Goal: Task Accomplishment & Management: Use online tool/utility

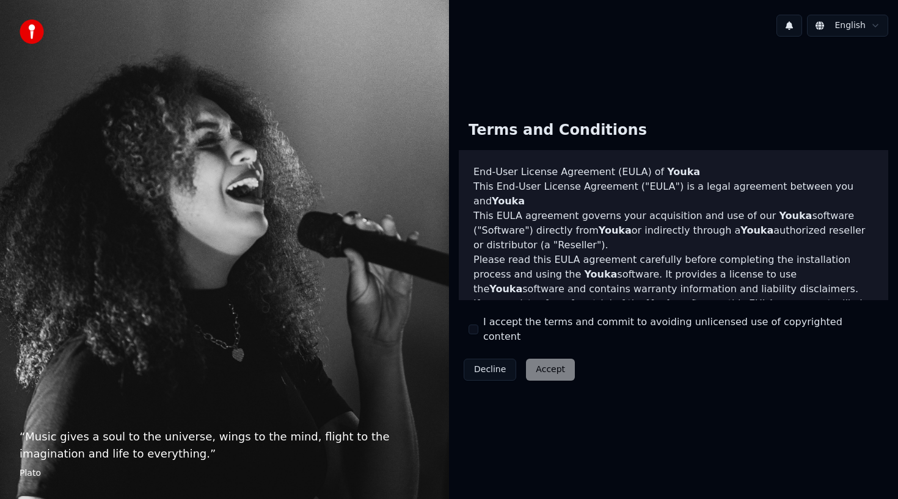
click at [546, 365] on div "Decline Accept" at bounding box center [519, 370] width 121 height 32
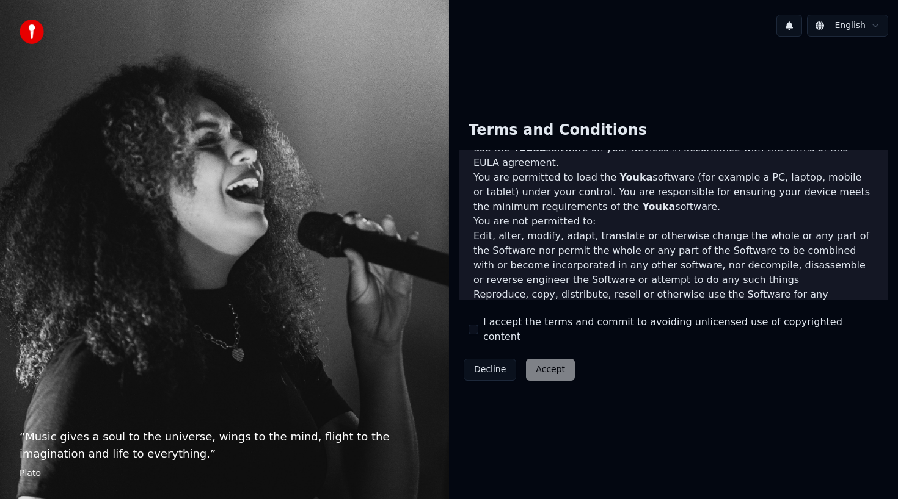
scroll to position [714, 0]
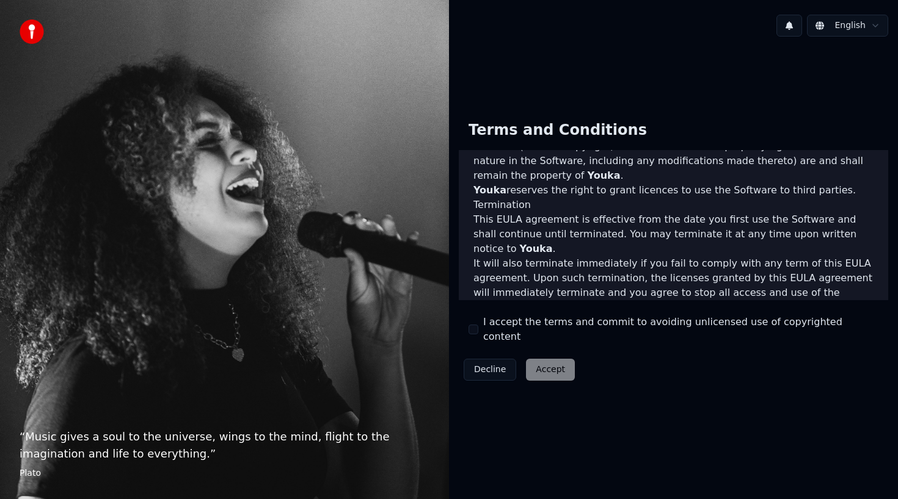
click at [470, 332] on button "I accept the terms and commit to avoiding unlicensed use of copyrighted content" at bounding box center [473, 330] width 10 height 10
click at [545, 359] on button "Accept" at bounding box center [550, 370] width 49 height 22
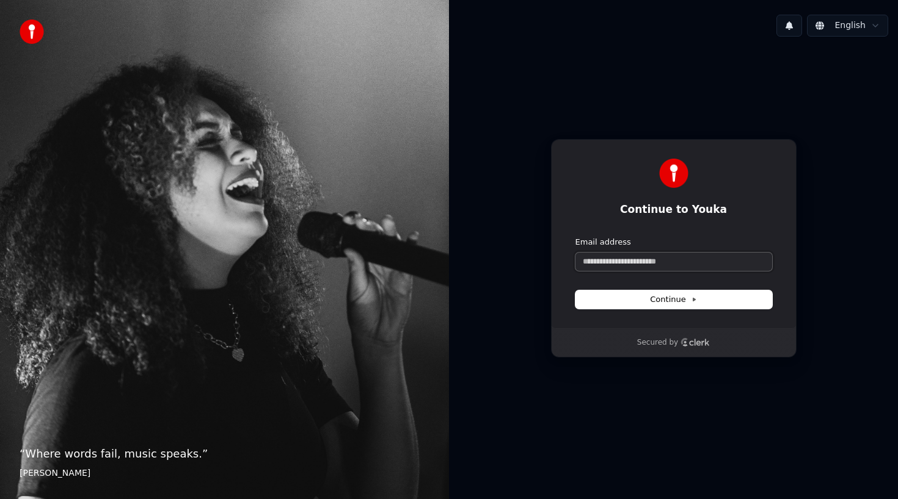
click at [626, 260] on input "Email address" at bounding box center [673, 262] width 197 height 18
click at [708, 298] on button "Continue" at bounding box center [673, 300] width 197 height 18
type input "**********"
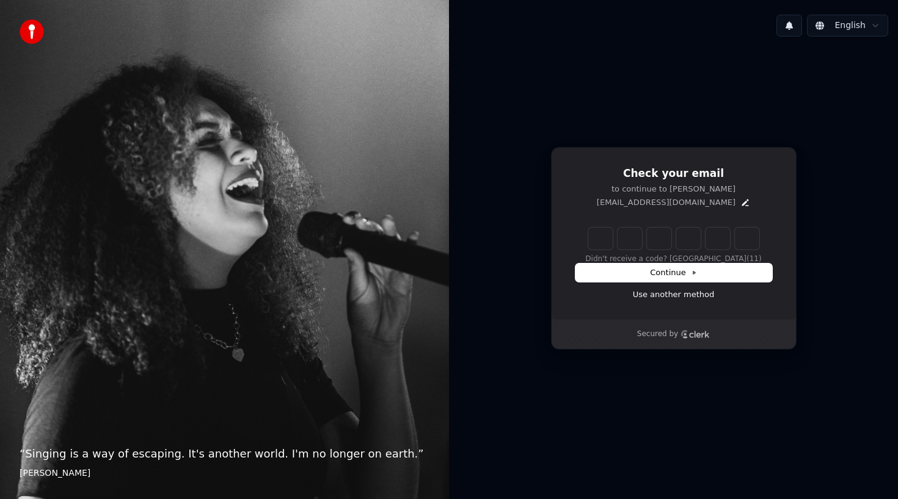
click at [603, 236] on input "Enter verification code" at bounding box center [673, 239] width 171 height 22
paste input "******"
type input "******"
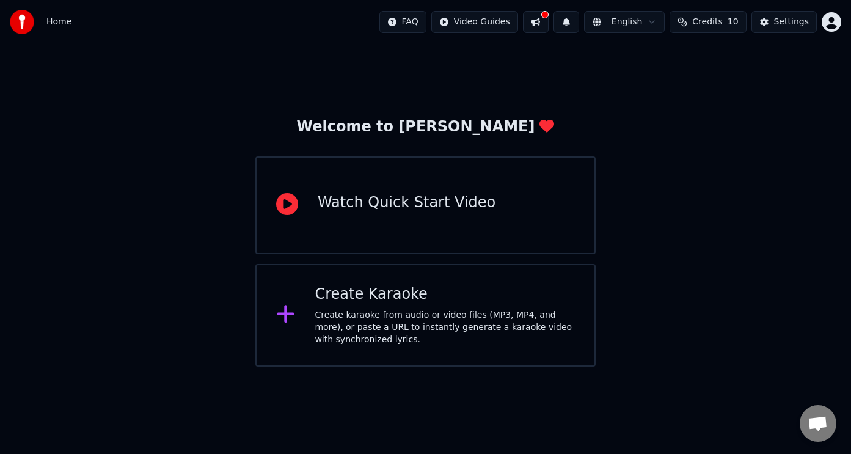
click at [399, 313] on div "Create karaoke from audio or video files (MP3, MP4, and more), or paste a URL t…" at bounding box center [444, 327] width 260 height 37
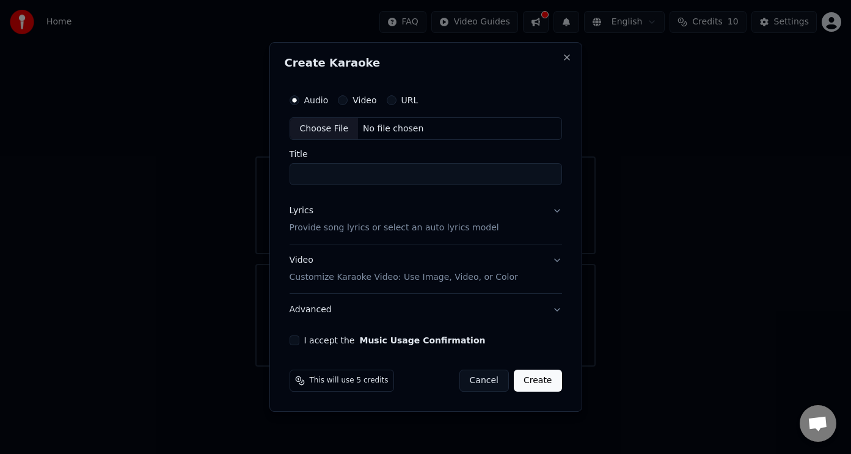
click at [333, 128] on div "Choose File" at bounding box center [324, 129] width 68 height 22
click at [568, 56] on button "Close" at bounding box center [567, 58] width 10 height 10
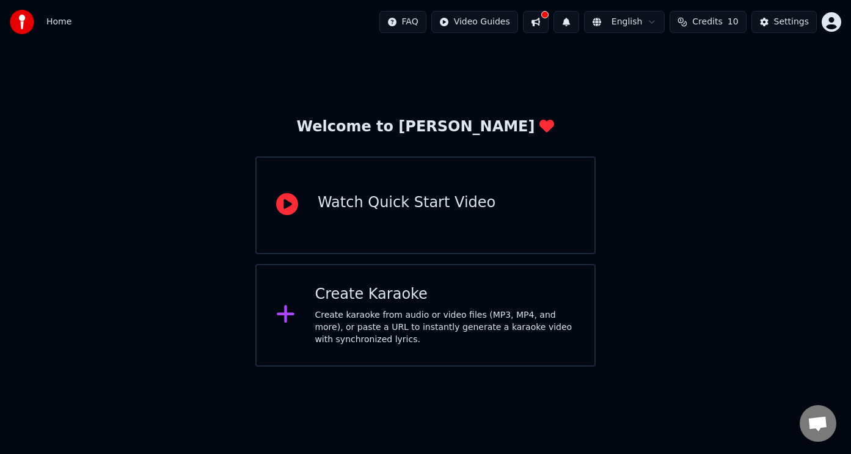
click at [56, 23] on span "Home" at bounding box center [58, 22] width 25 height 12
click at [5, 31] on div "Home FAQ Video Guides English Credits 10 Settings" at bounding box center [425, 22] width 851 height 44
click at [24, 29] on img at bounding box center [22, 22] width 24 height 24
click at [827, 20] on html "Home FAQ Video Guides English Credits 10 Settings Welcome to Youka Watch Quick …" at bounding box center [425, 183] width 851 height 366
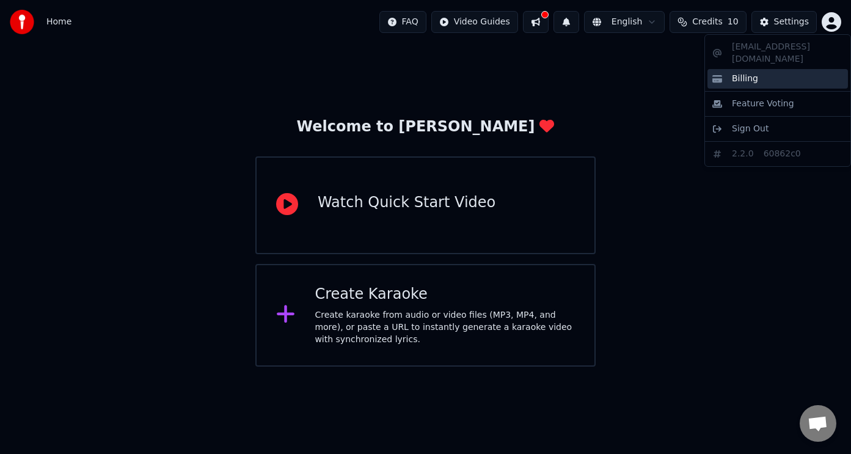
click at [750, 73] on span "Billing" at bounding box center [745, 79] width 26 height 12
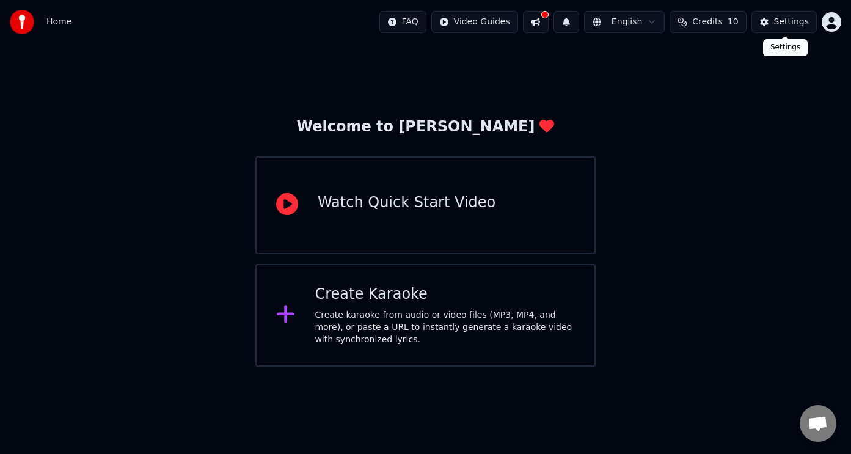
click at [780, 27] on div "Settings" at bounding box center [791, 22] width 35 height 12
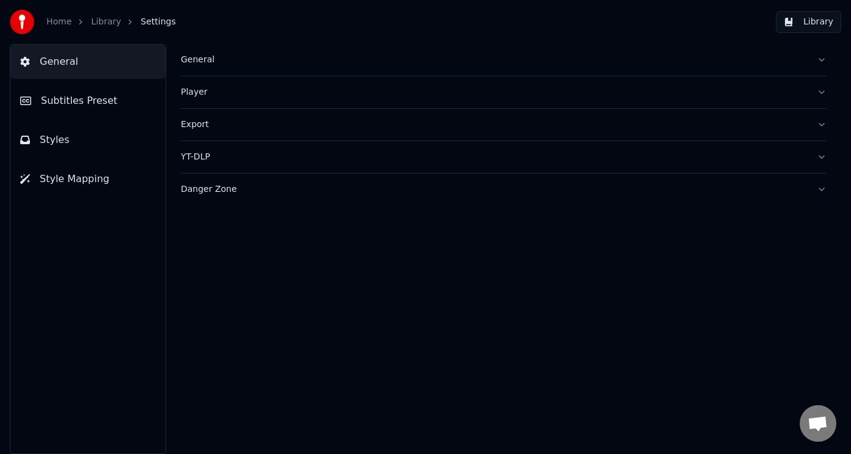
click at [801, 18] on button "Library" at bounding box center [807, 22] width 65 height 22
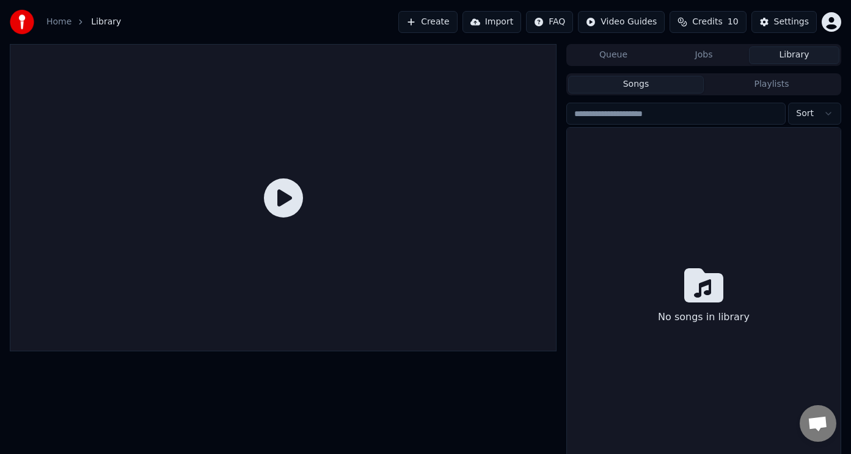
click at [268, 203] on icon at bounding box center [283, 197] width 39 height 39
click at [684, 266] on icon at bounding box center [703, 285] width 39 height 39
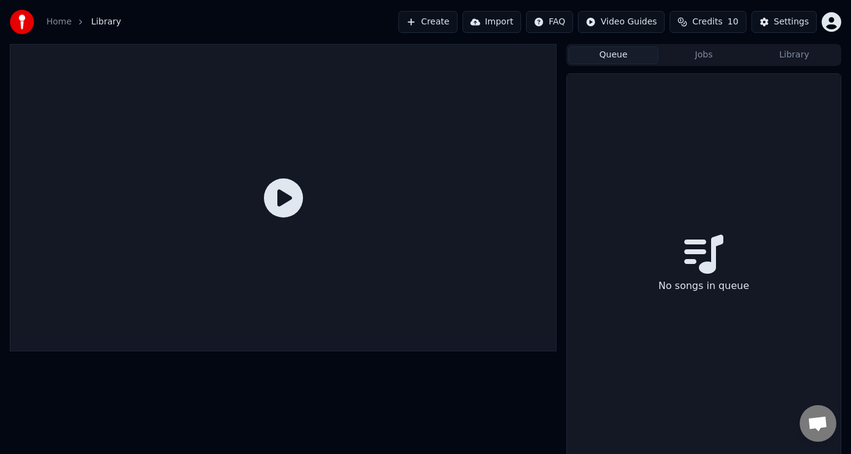
click at [622, 56] on button "Queue" at bounding box center [613, 55] width 90 height 18
click at [715, 56] on button "Jobs" at bounding box center [703, 55] width 90 height 18
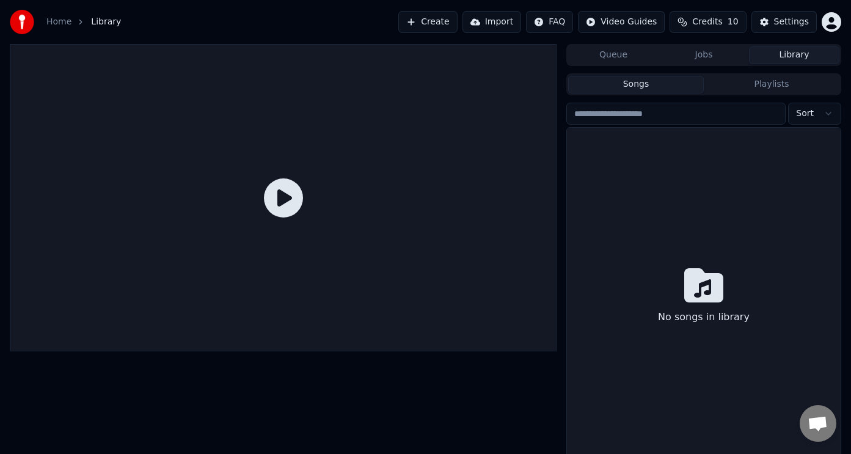
click at [766, 60] on button "Library" at bounding box center [794, 55] width 90 height 18
click at [39, 24] on div at bounding box center [26, 22] width 32 height 24
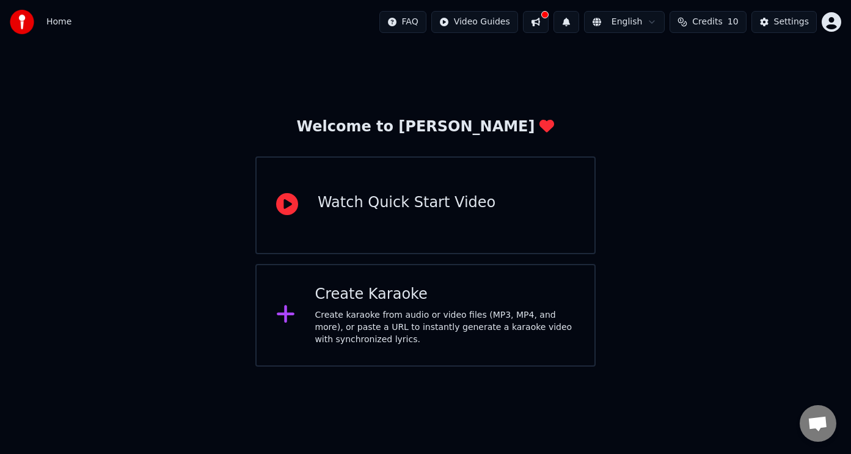
click at [15, 24] on img at bounding box center [22, 22] width 24 height 24
click at [330, 311] on div "Create karaoke from audio or video files (MP3, MP4, and more), or paste a URL t…" at bounding box center [444, 327] width 260 height 37
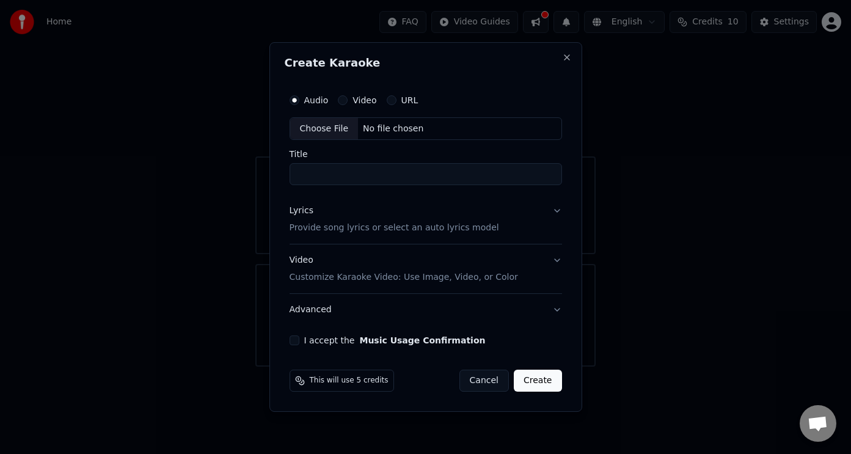
click at [332, 131] on div "Choose File" at bounding box center [324, 129] width 68 height 22
click at [385, 170] on input "Title" at bounding box center [425, 175] width 272 height 22
drag, startPoint x: 486, startPoint y: 172, endPoint x: 423, endPoint y: 175, distance: 63.0
click at [423, 175] on input "**********" at bounding box center [425, 175] width 277 height 22
type input "**********"
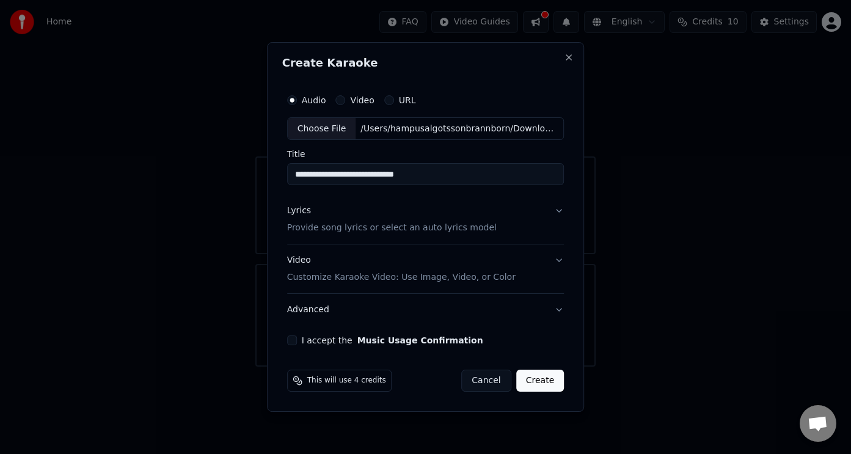
click at [426, 231] on p "Provide song lyrics or select an auto lyrics model" at bounding box center [391, 228] width 209 height 12
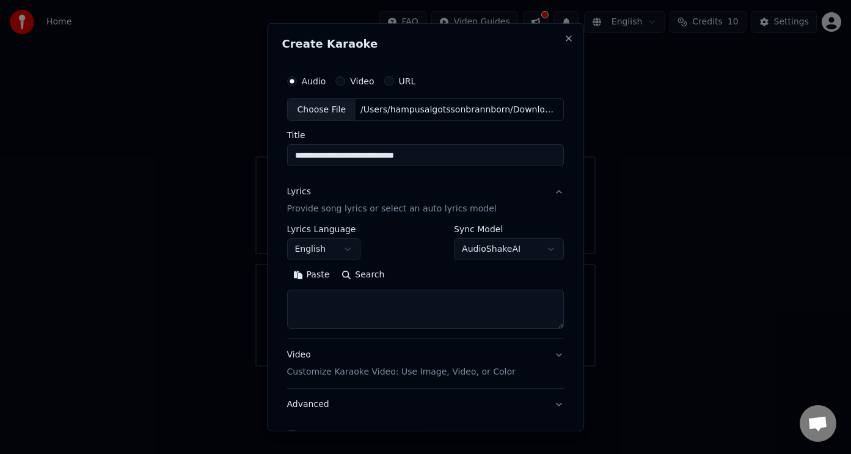
click at [387, 303] on textarea at bounding box center [425, 308] width 277 height 39
paste textarea "******"
type textarea "******"
paste textarea "**********"
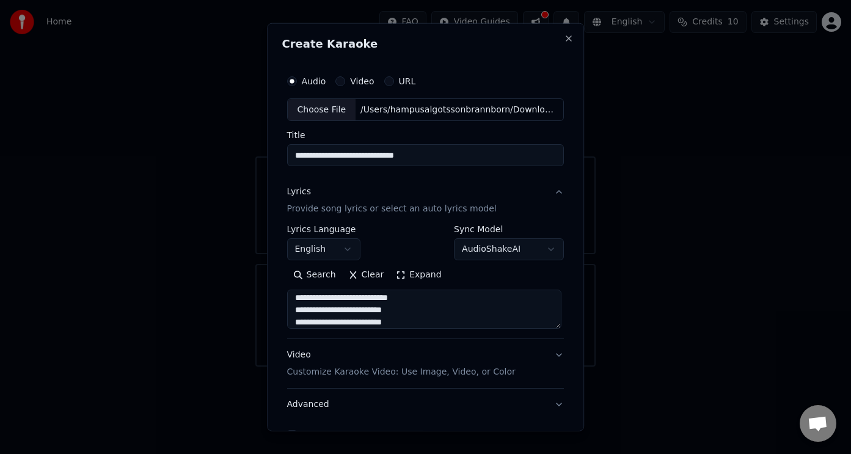
type textarea "**********"
click at [347, 253] on button "English" at bounding box center [323, 249] width 73 height 22
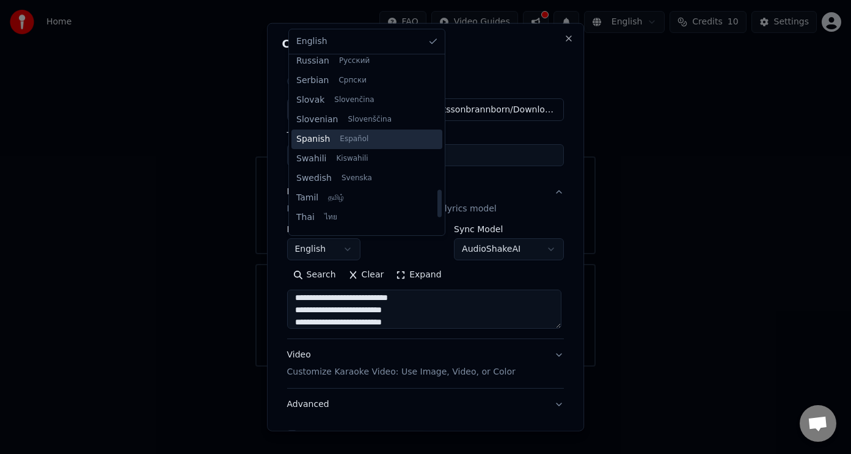
scroll to position [850, 0]
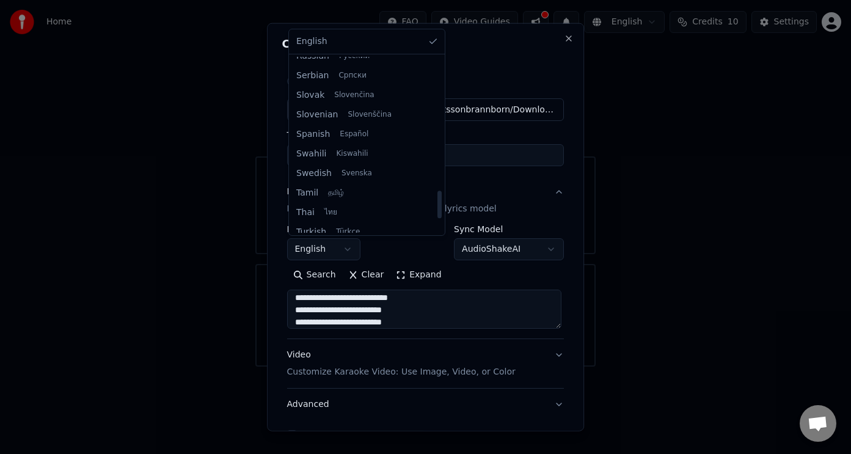
select select "**"
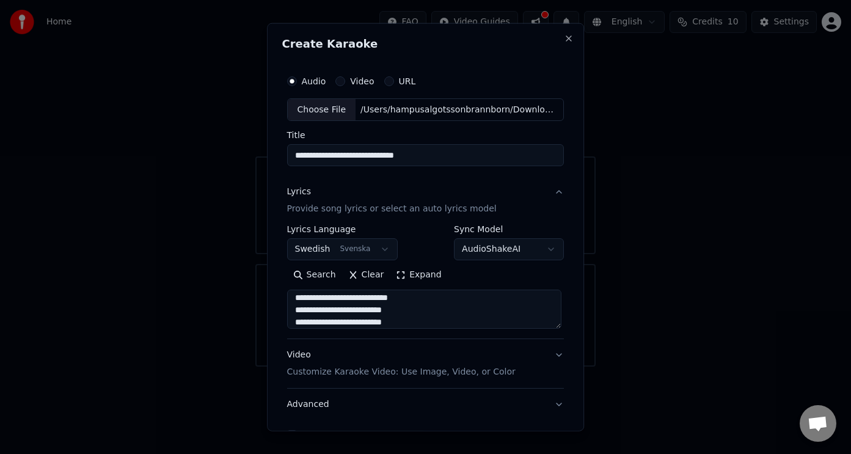
click at [494, 228] on label "Sync Model" at bounding box center [509, 229] width 110 height 9
click at [493, 248] on body "**********" at bounding box center [425, 183] width 851 height 366
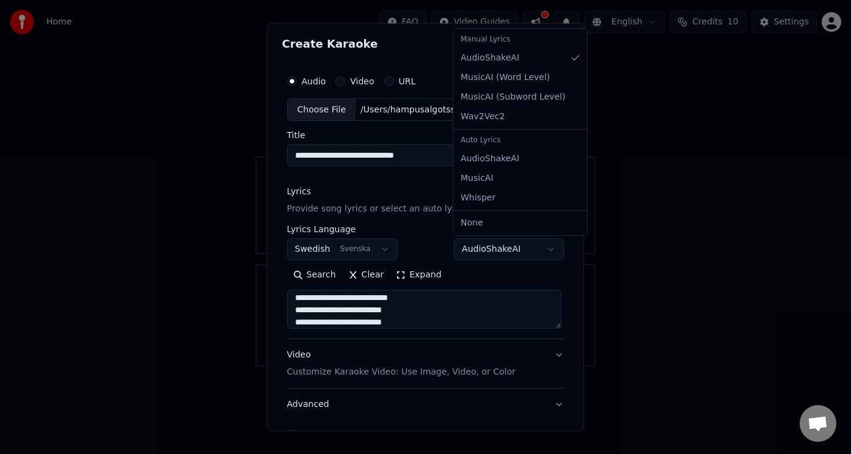
click at [493, 248] on body "**********" at bounding box center [425, 183] width 851 height 366
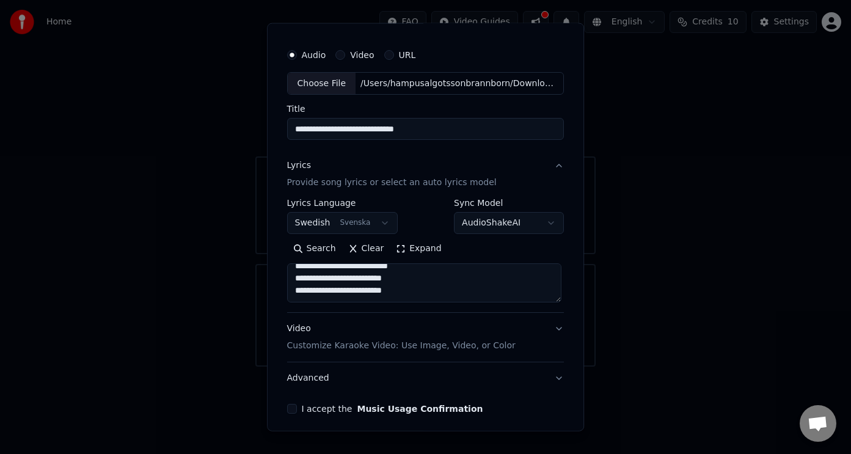
scroll to position [55, 0]
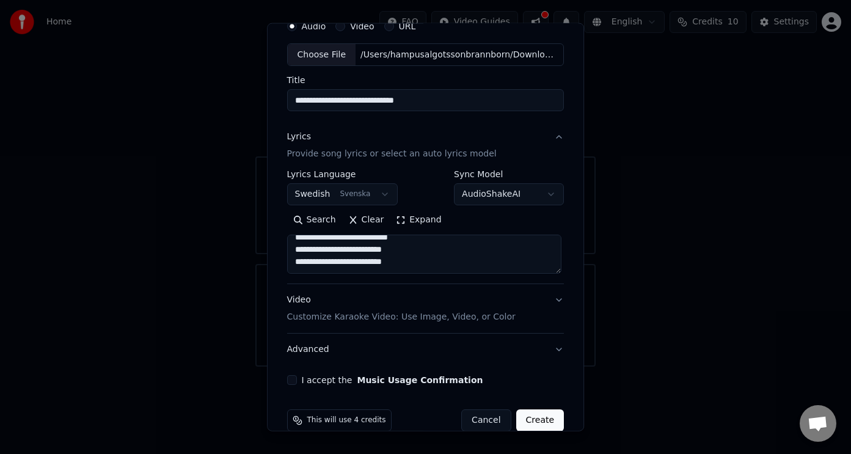
click at [548, 293] on button "Video Customize Karaoke Video: Use Image, Video, or Color" at bounding box center [425, 308] width 277 height 49
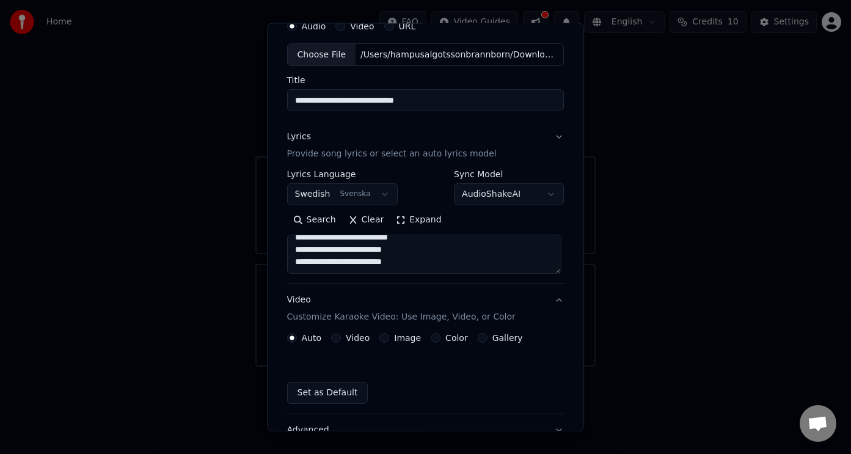
scroll to position [42, 0]
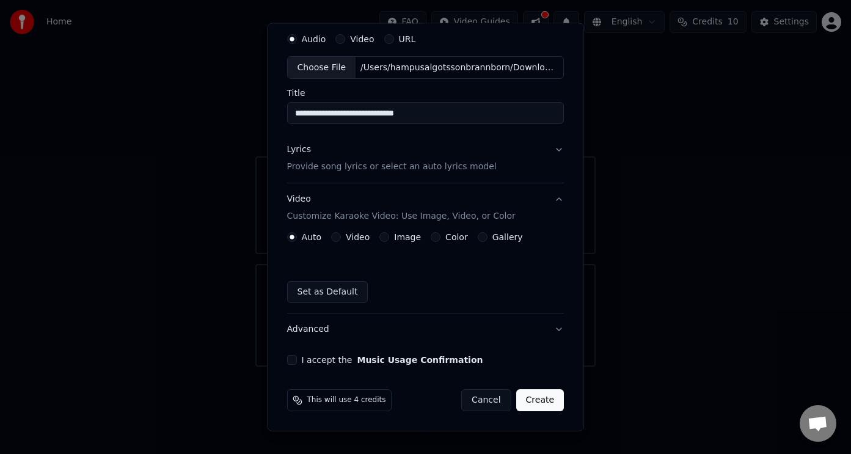
click at [457, 239] on label "Color" at bounding box center [456, 237] width 23 height 9
click at [440, 239] on button "Color" at bounding box center [435, 237] width 10 height 10
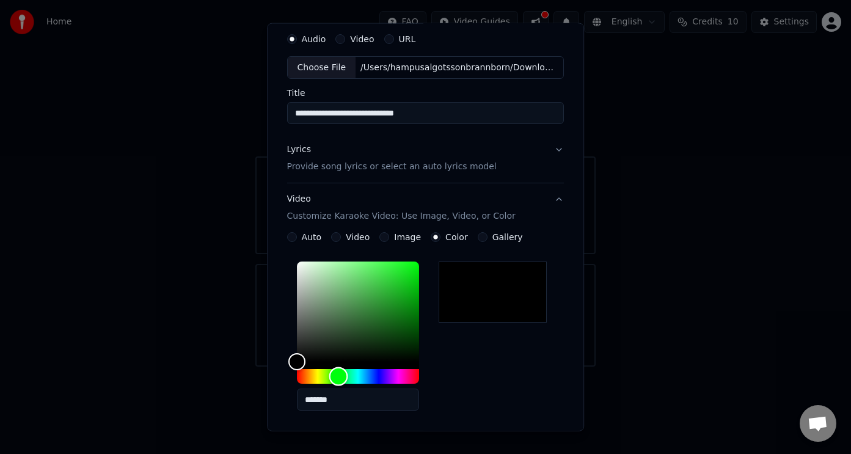
click at [339, 378] on div "Hue" at bounding box center [358, 376] width 122 height 15
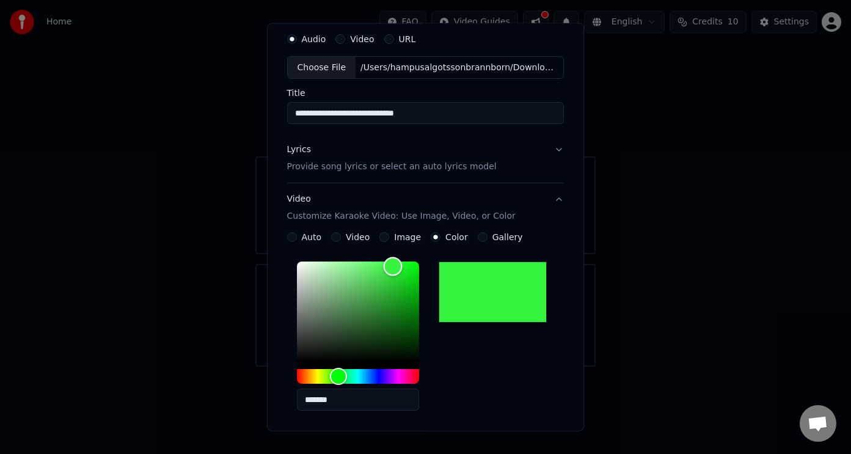
type input "*******"
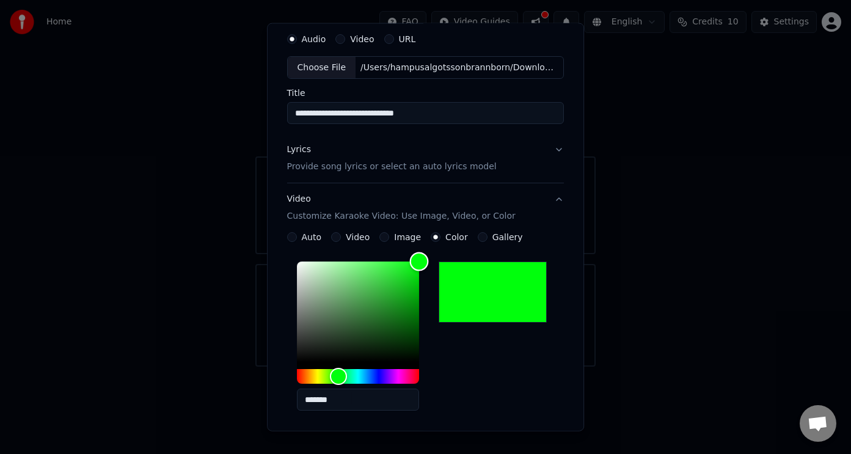
drag, startPoint x: 394, startPoint y: 266, endPoint x: 444, endPoint y: 255, distance: 51.1
click at [444, 255] on div "**********" at bounding box center [425, 374] width 277 height 285
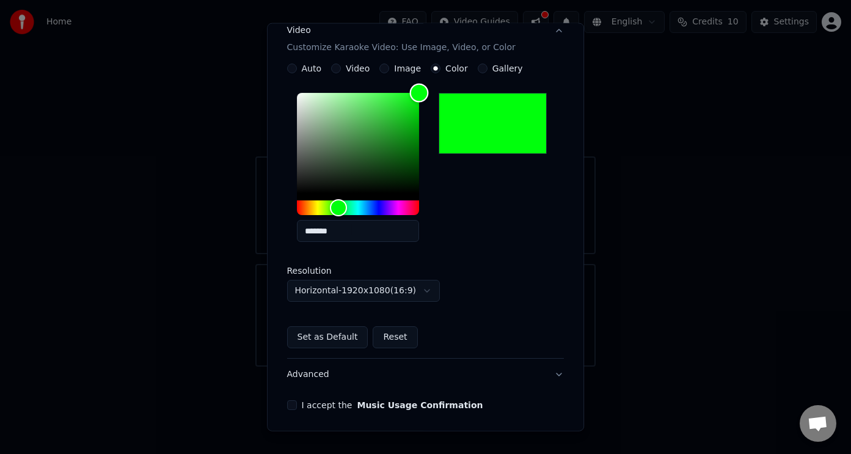
scroll to position [256, 0]
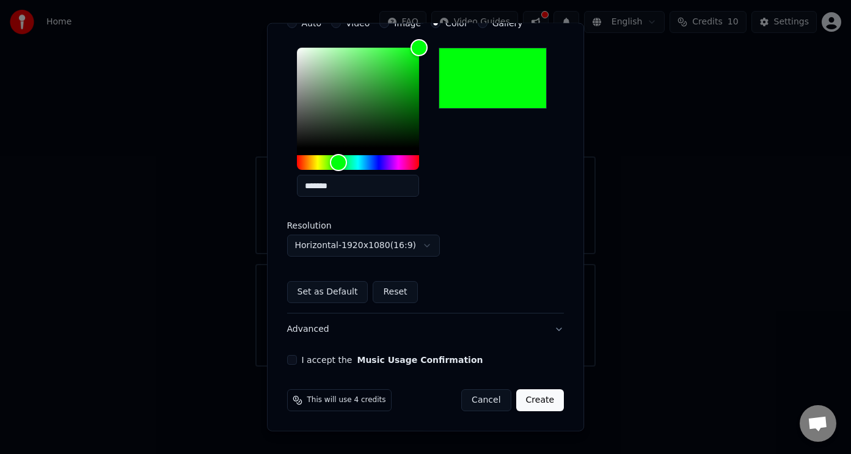
click at [289, 364] on div "**********" at bounding box center [425, 89] width 287 height 562
click at [296, 360] on button "I accept the Music Usage Confirmation" at bounding box center [292, 360] width 10 height 10
click at [551, 402] on button "Create" at bounding box center [540, 400] width 48 height 22
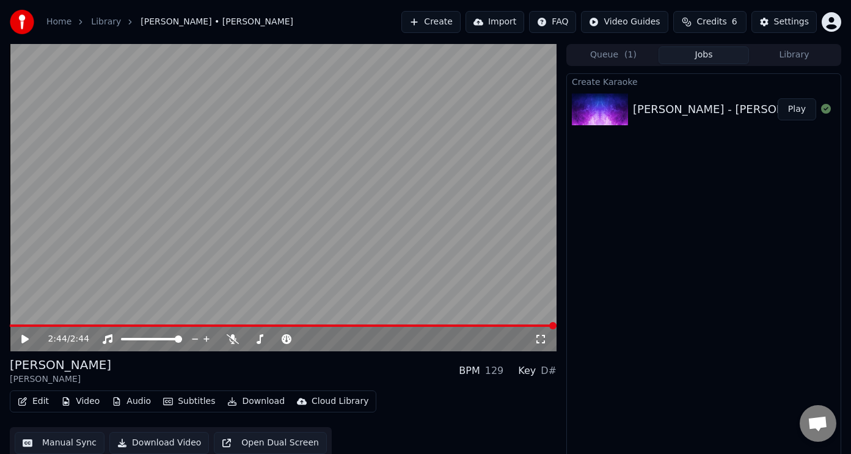
click at [27, 337] on icon at bounding box center [34, 339] width 28 height 10
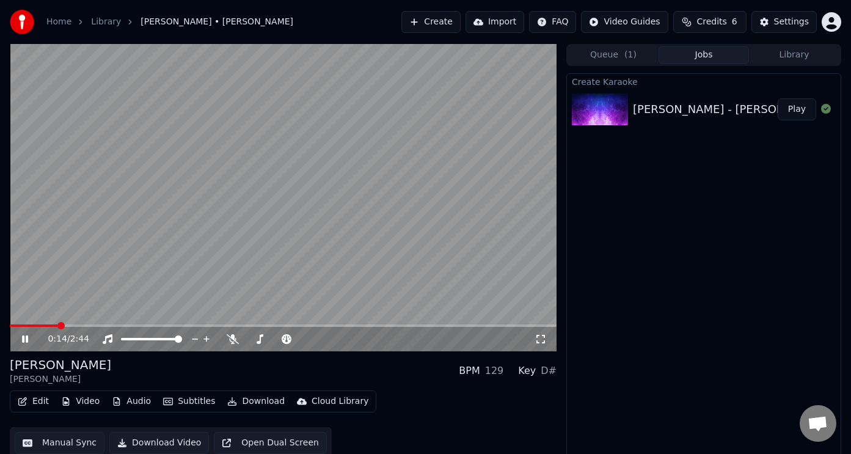
click at [23, 344] on div "0:14 / 2:44" at bounding box center [283, 339] width 537 height 12
click at [26, 339] on icon at bounding box center [25, 338] width 6 height 7
click at [10, 329] on span at bounding box center [13, 325] width 7 height 7
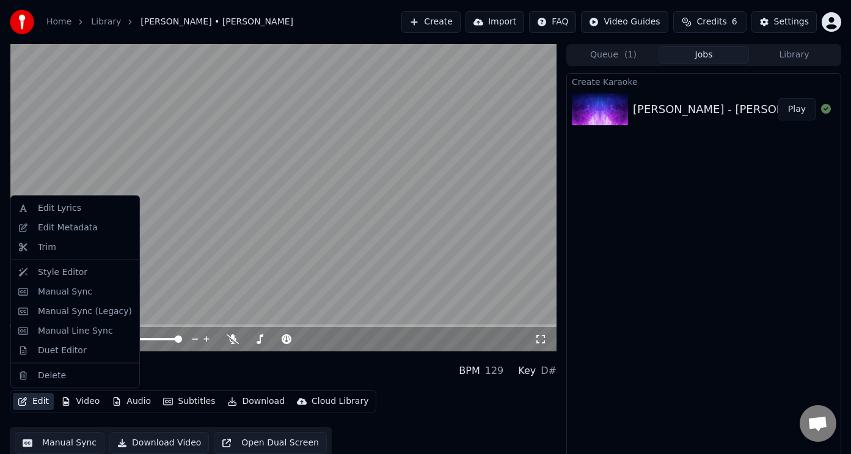
click at [38, 404] on button "Edit" at bounding box center [33, 401] width 41 height 17
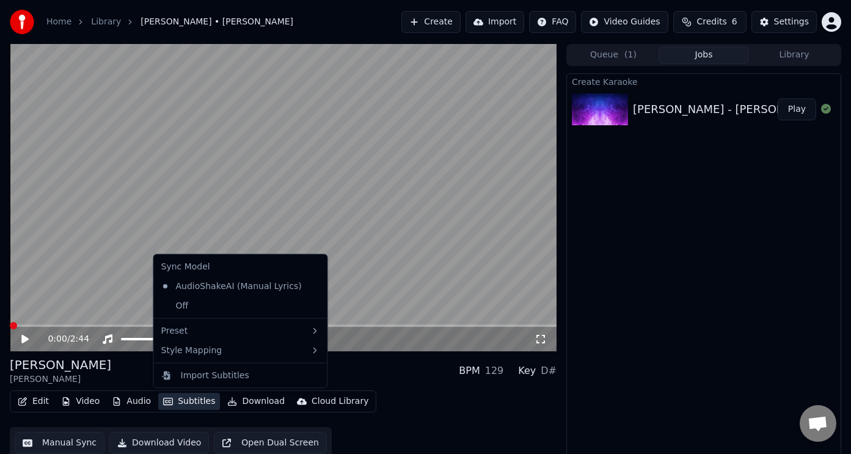
click at [125, 378] on div "Hönan Agda Cornelis Vreeswijk BPM 129 Key D#" at bounding box center [283, 370] width 546 height 29
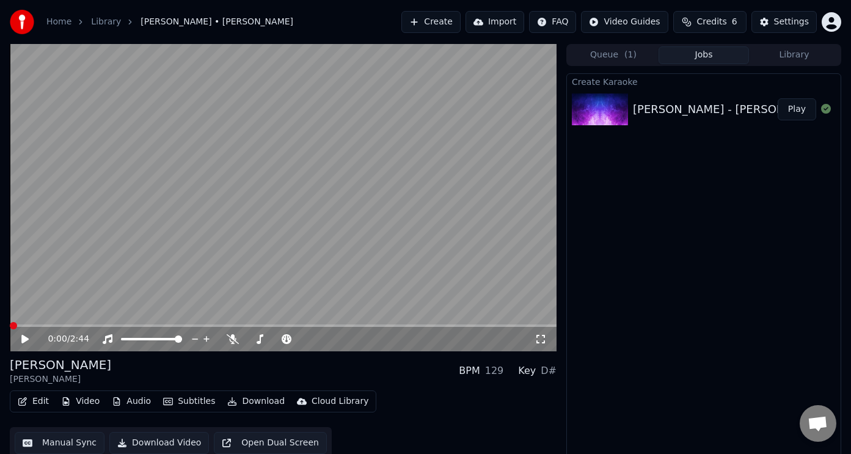
click at [19, 339] on div "0:00 / 2:44" at bounding box center [283, 339] width 537 height 12
click at [22, 339] on icon at bounding box center [24, 339] width 7 height 9
click at [23, 341] on icon at bounding box center [25, 338] width 6 height 7
click at [725, 23] on span "Credits" at bounding box center [711, 22] width 30 height 12
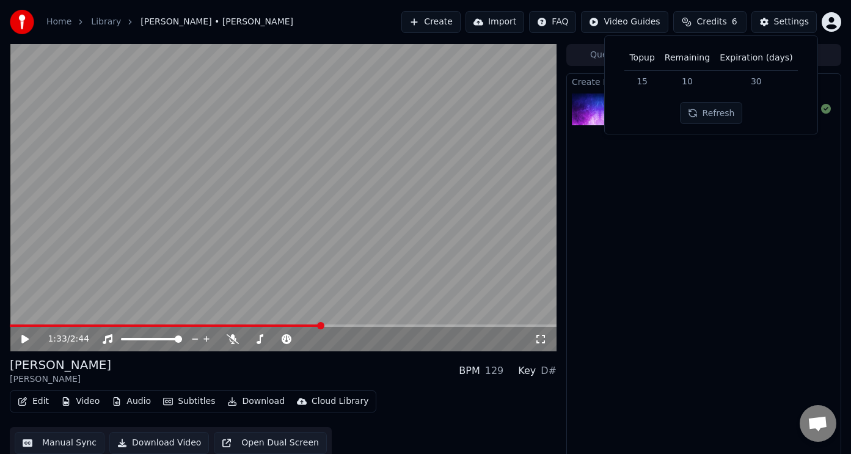
click at [729, 116] on button "Refresh" at bounding box center [711, 113] width 63 height 22
click at [784, 23] on div "Settings" at bounding box center [791, 22] width 35 height 12
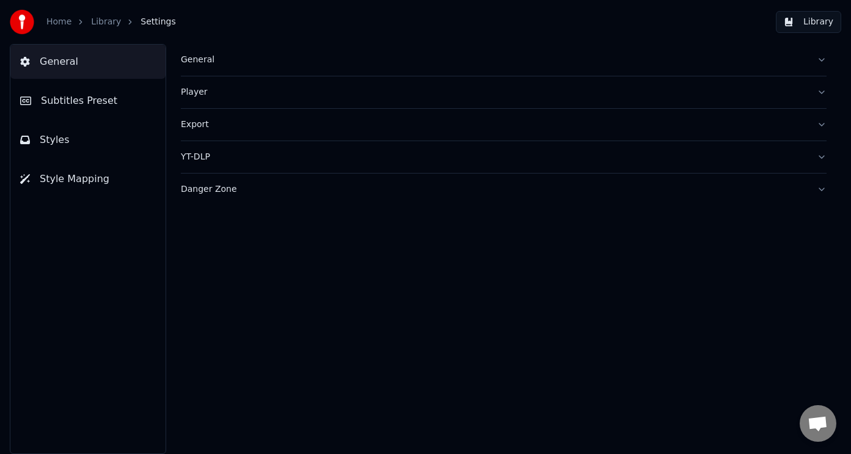
click at [318, 193] on div "Danger Zone" at bounding box center [494, 189] width 626 height 12
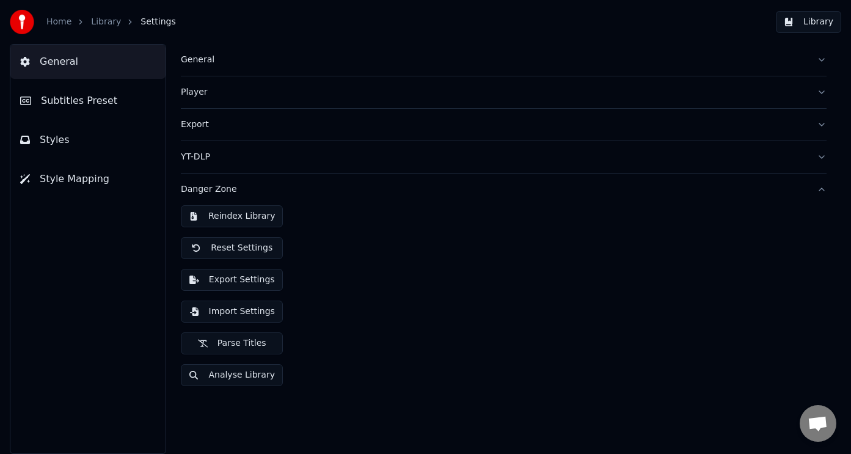
click at [318, 193] on div "Danger Zone" at bounding box center [494, 189] width 626 height 12
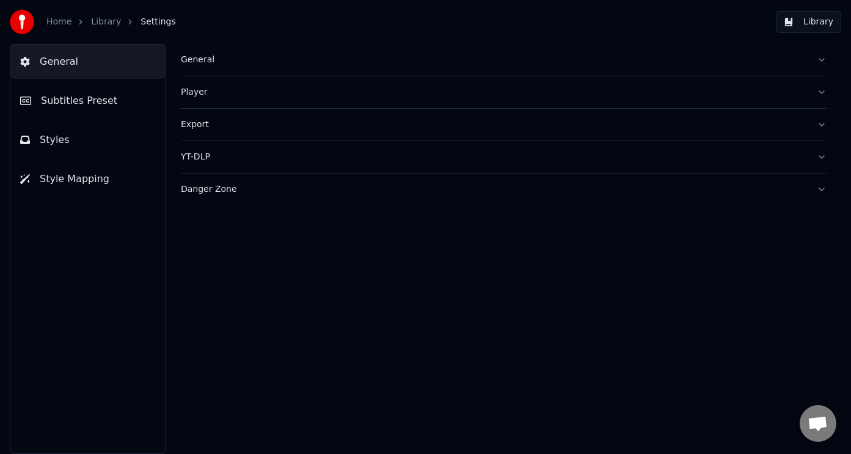
click at [305, 158] on div "YT-DLP" at bounding box center [494, 157] width 626 height 12
click at [302, 129] on div "Export" at bounding box center [494, 124] width 626 height 12
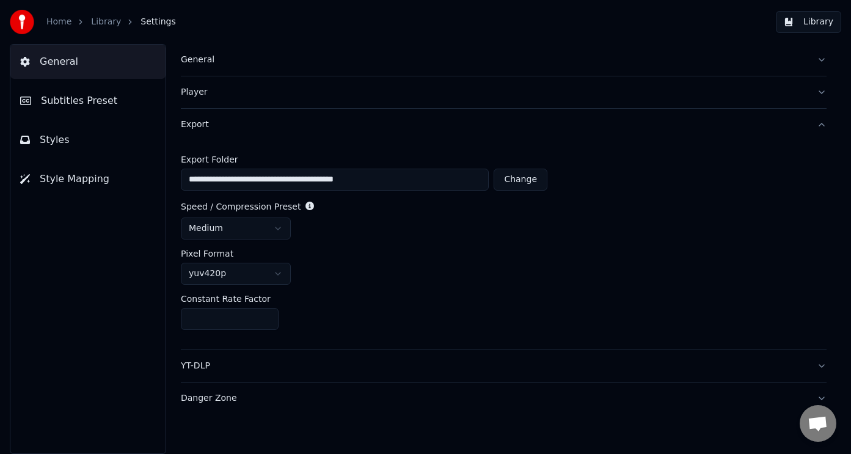
click at [278, 274] on html "**********" at bounding box center [425, 227] width 851 height 454
click at [277, 274] on html "**********" at bounding box center [425, 227] width 851 height 454
click at [272, 229] on html "**********" at bounding box center [425, 227] width 851 height 454
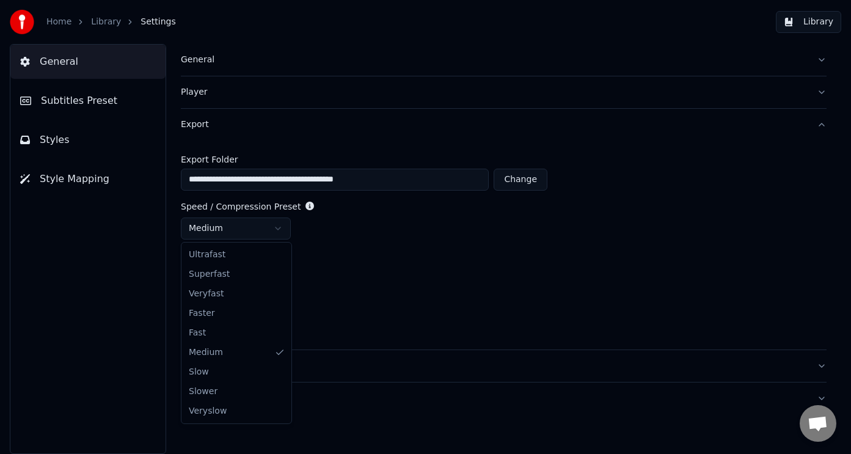
click at [353, 282] on html "**********" at bounding box center [425, 227] width 851 height 454
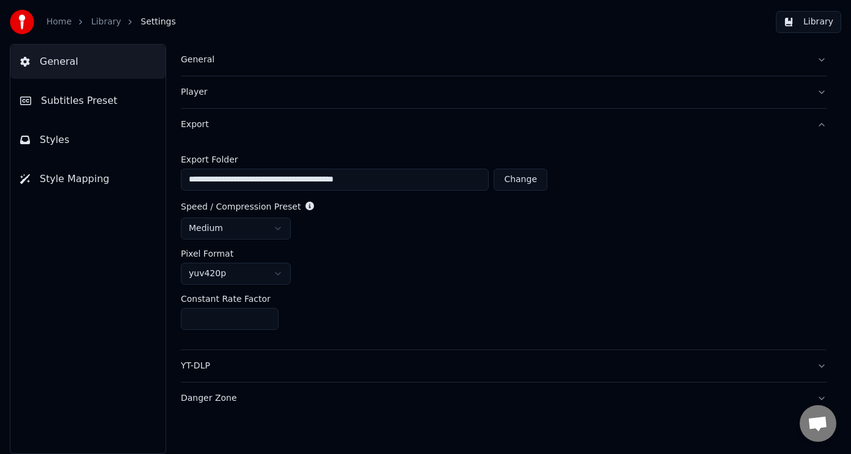
click at [225, 93] on div "Player" at bounding box center [494, 92] width 626 height 12
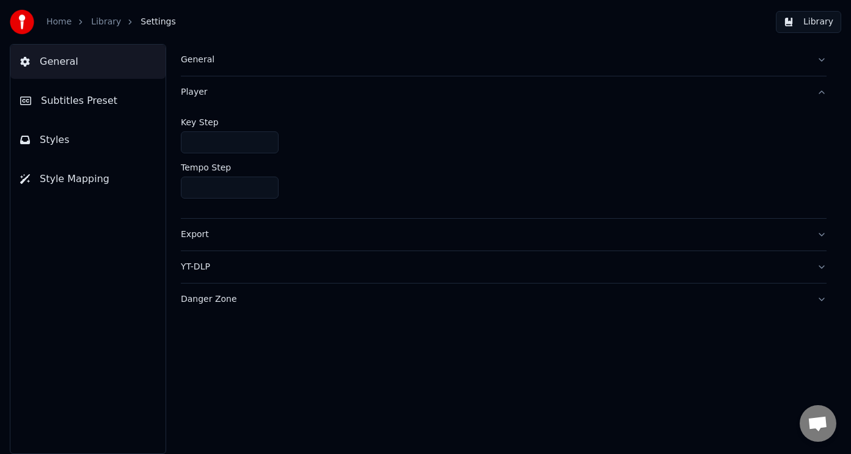
click at [233, 71] on button "General" at bounding box center [503, 60] width 645 height 32
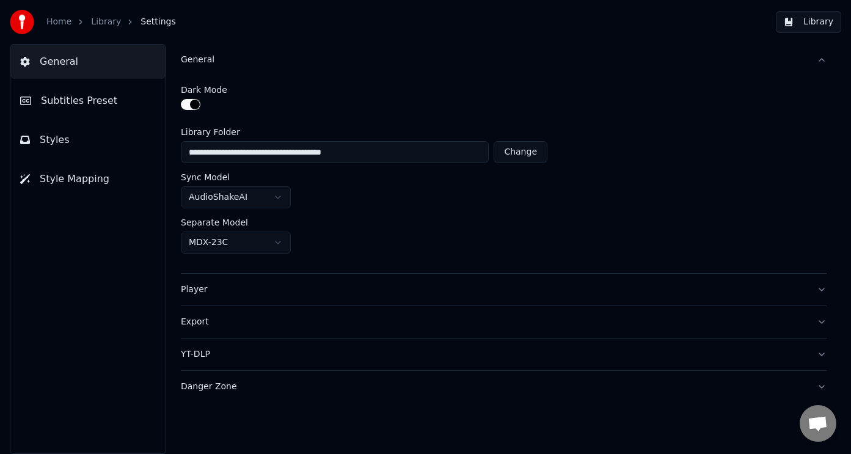
click at [800, 21] on button "Library" at bounding box center [807, 22] width 65 height 22
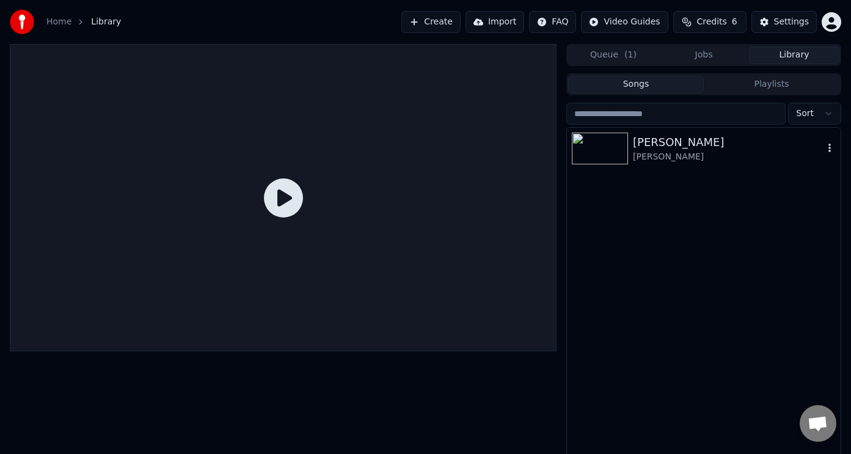
click at [670, 145] on div "Hönan Agda" at bounding box center [728, 142] width 191 height 17
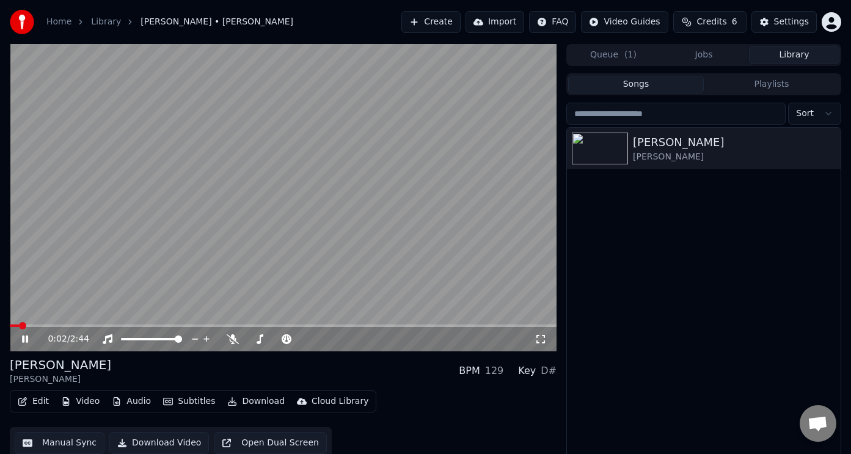
click at [170, 323] on video at bounding box center [283, 197] width 546 height 307
click at [172, 325] on span at bounding box center [283, 325] width 546 height 2
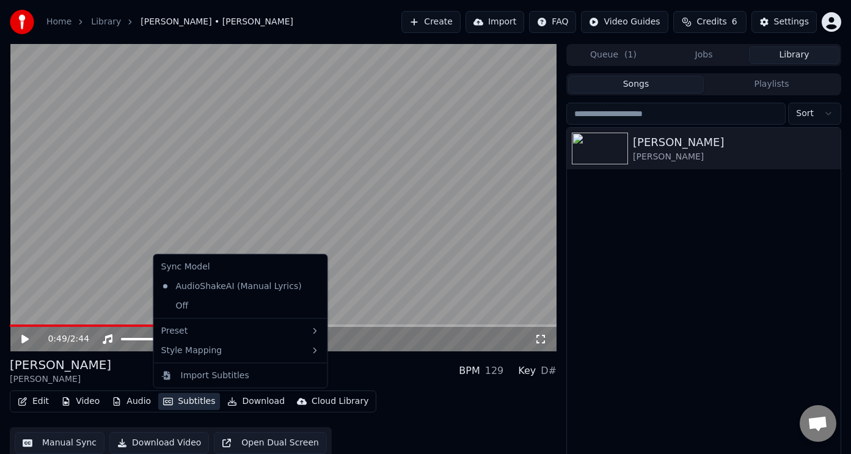
click at [182, 401] on button "Subtitles" at bounding box center [189, 401] width 62 height 17
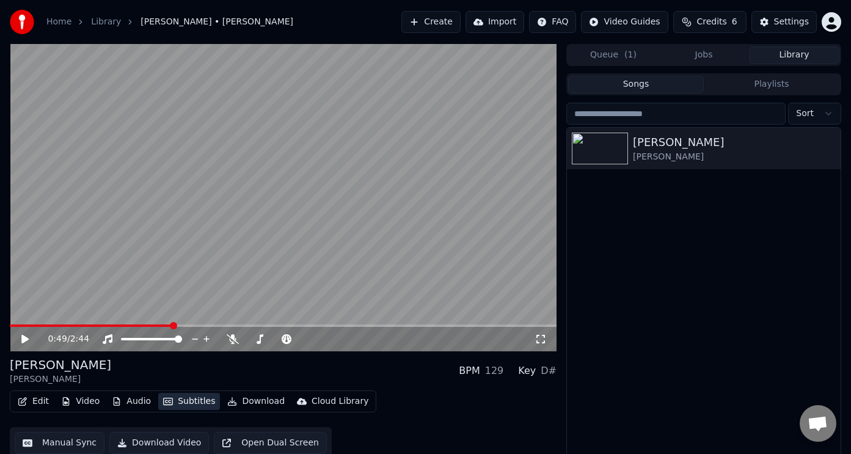
click at [182, 401] on button "Subtitles" at bounding box center [189, 401] width 62 height 17
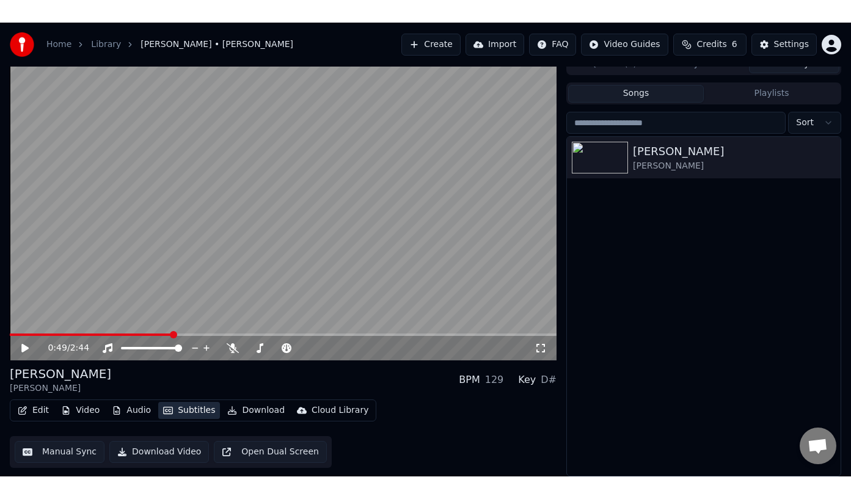
scroll to position [2, 0]
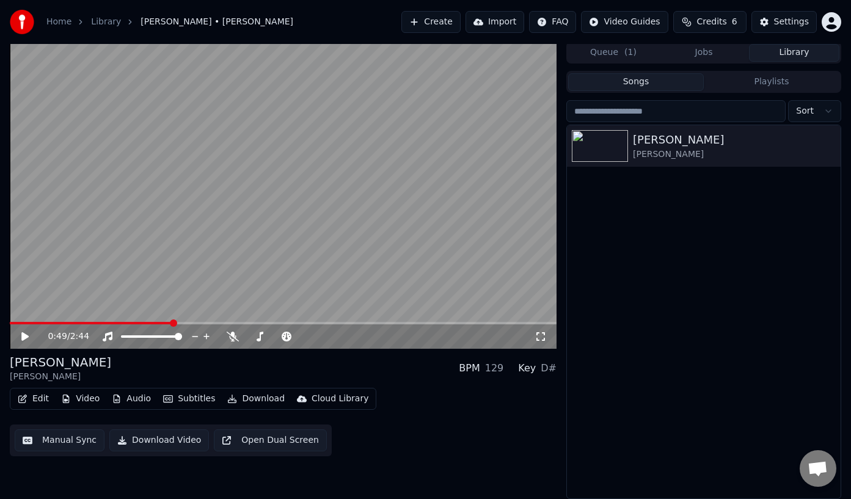
click at [26, 401] on icon "button" at bounding box center [23, 398] width 10 height 9
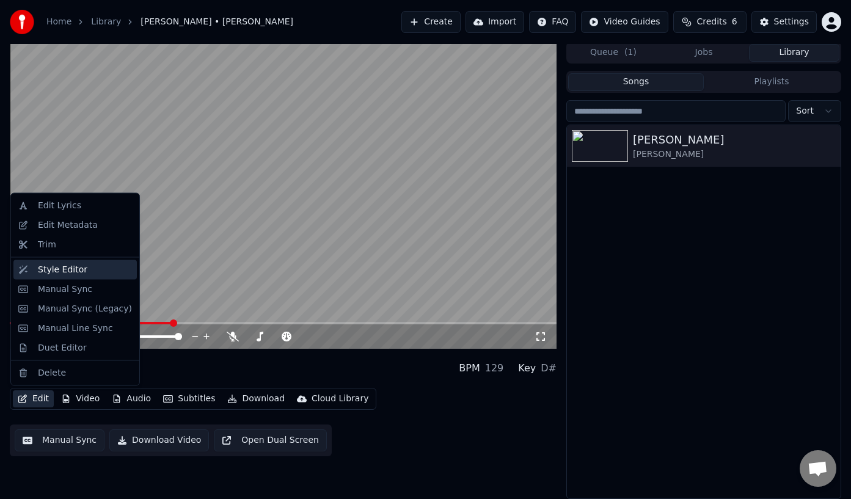
click at [65, 272] on div "Style Editor" at bounding box center [62, 269] width 49 height 12
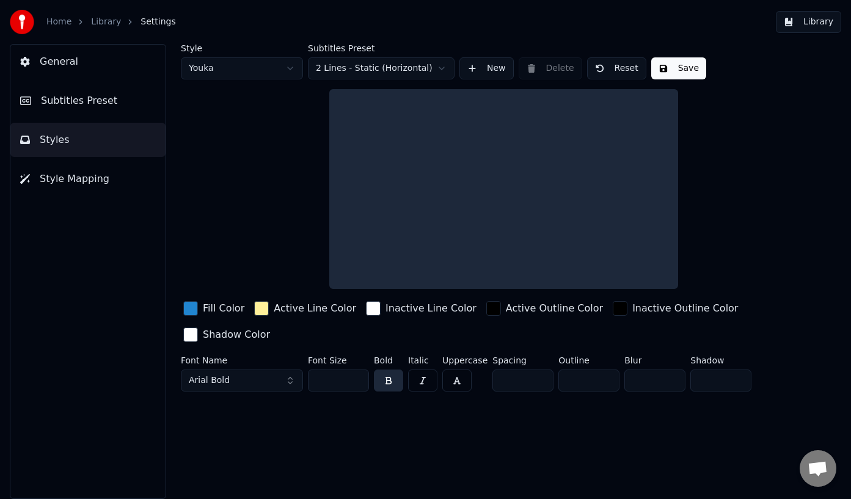
click at [286, 70] on html "Home Library Settings Library General Subtitles Preset Styles Style Mapping Sty…" at bounding box center [425, 249] width 851 height 499
click at [365, 70] on html "Home Library Settings Library General Subtitles Preset Styles Style Mapping Sty…" at bounding box center [425, 249] width 851 height 499
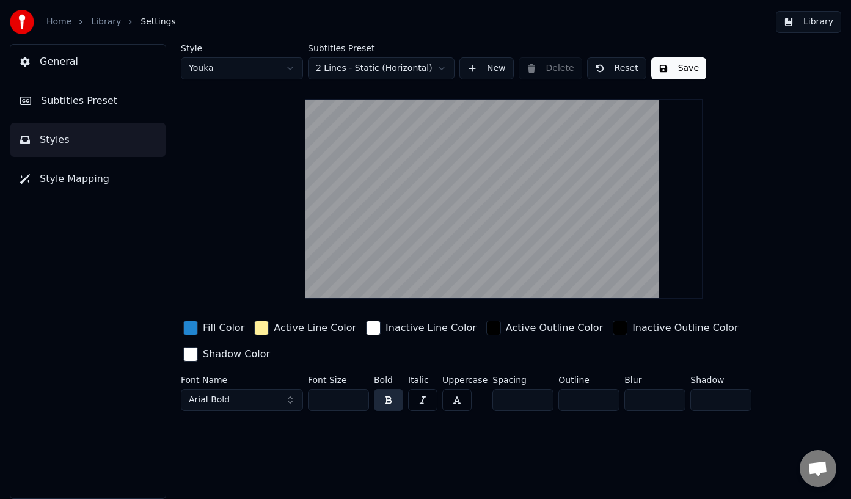
click at [365, 70] on html "Home Library Settings Library General Subtitles Preset Styles Style Mapping Sty…" at bounding box center [425, 249] width 851 height 499
click at [239, 398] on button "Arial Bold" at bounding box center [242, 400] width 122 height 22
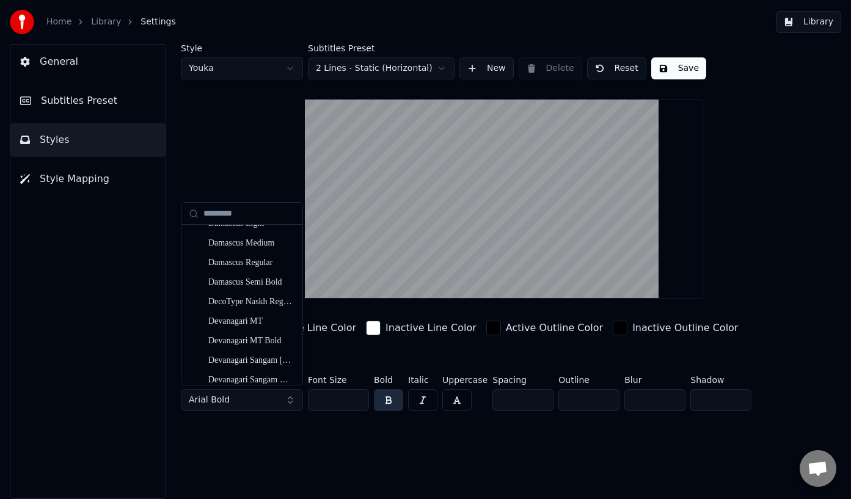
scroll to position [3233, 0]
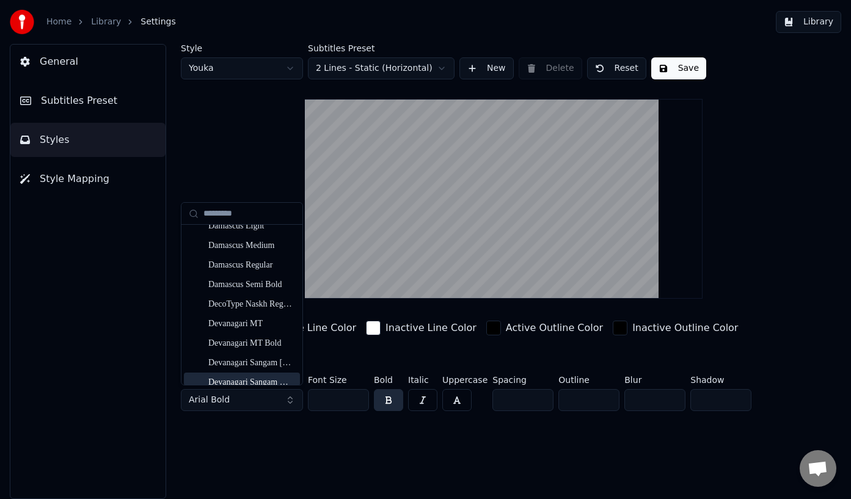
click at [244, 432] on div "Style Youka Subtitles Preset 2 Lines - Static (Horizontal) New Delete Reset Sav…" at bounding box center [503, 271] width 694 height 455
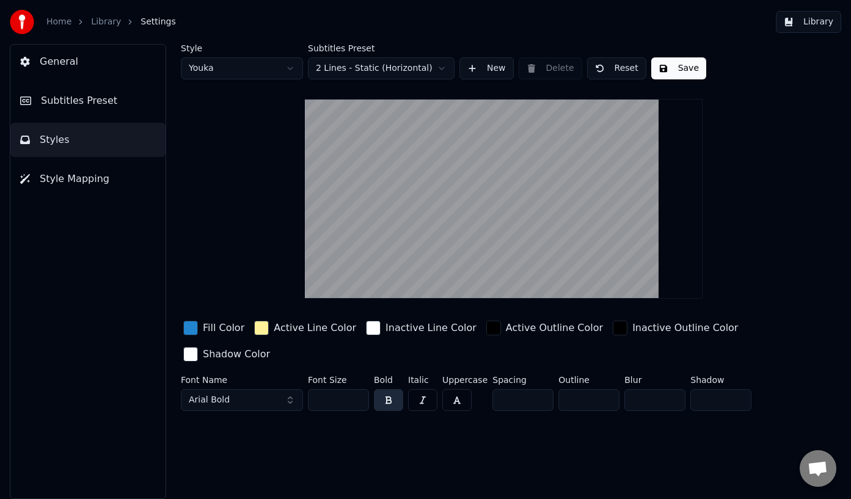
click at [239, 396] on button "Arial Bold" at bounding box center [242, 400] width 122 height 22
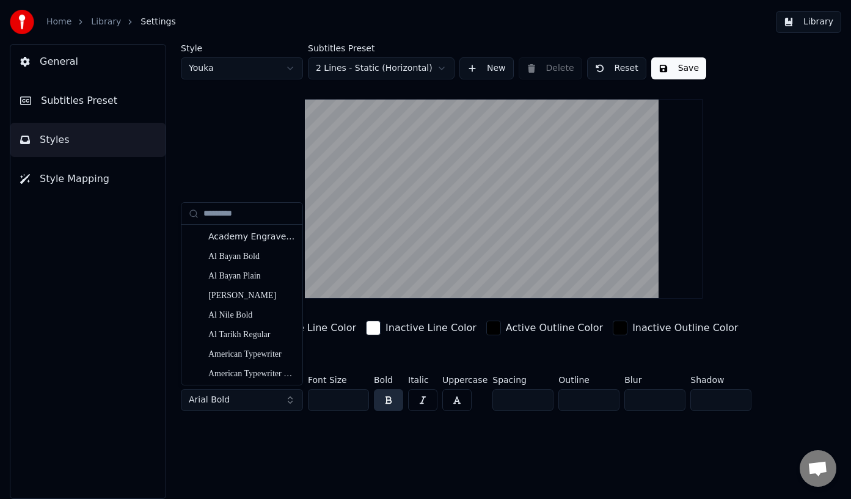
click at [239, 396] on button "Arial Bold" at bounding box center [242, 400] width 122 height 22
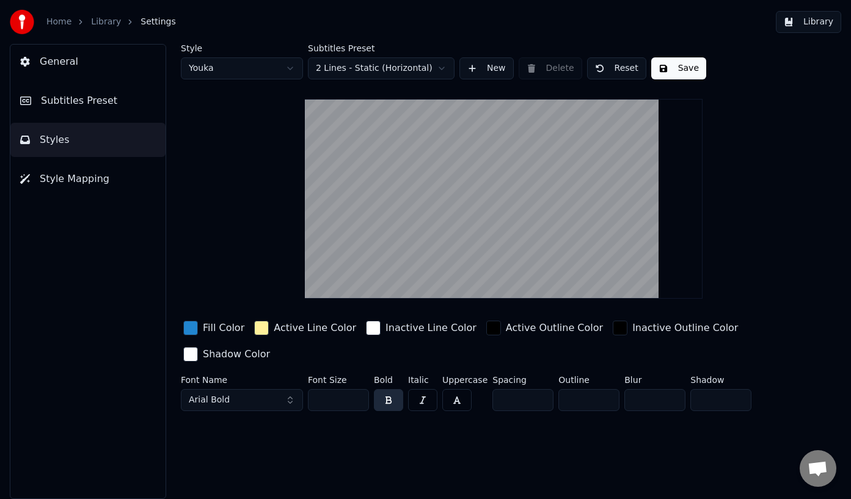
click at [260, 329] on div "button" at bounding box center [261, 328] width 15 height 15
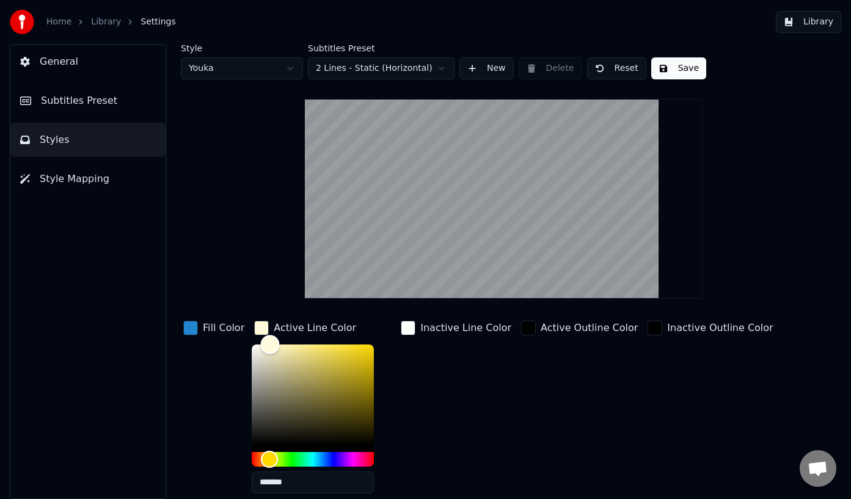
drag, startPoint x: 271, startPoint y: 356, endPoint x: 267, endPoint y: 329, distance: 27.8
click at [267, 329] on div "Active Line Color *******" at bounding box center [323, 410] width 142 height 185
type input "*******"
drag, startPoint x: 260, startPoint y: 421, endPoint x: 234, endPoint y: 313, distance: 111.1
click at [234, 313] on div "Style Youka Subtitles Preset 2 Lines - Static (Horizontal) New Delete Reset Sav…" at bounding box center [503, 312] width 645 height 536
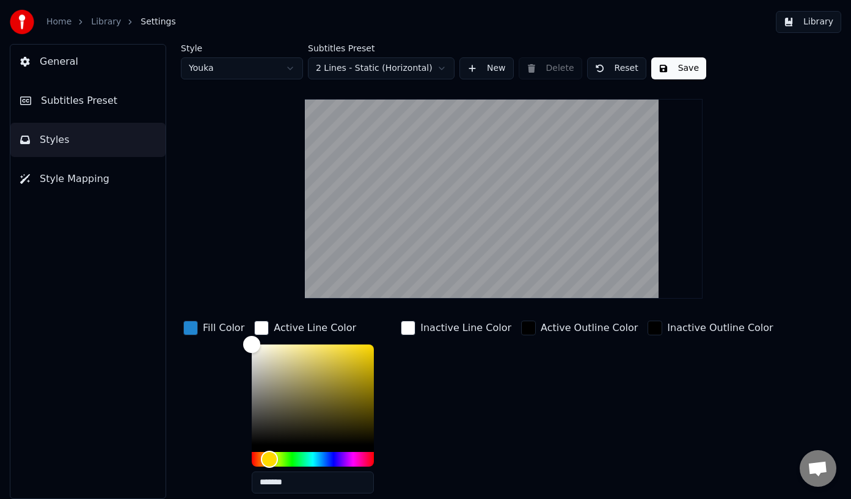
click at [405, 323] on div "button" at bounding box center [408, 328] width 15 height 15
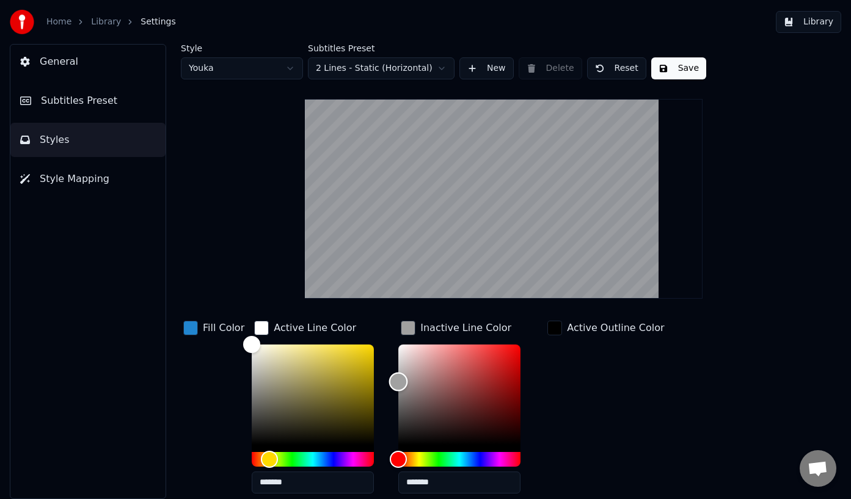
type input "*******"
drag, startPoint x: 398, startPoint y: 346, endPoint x: 384, endPoint y: 383, distance: 39.8
click at [384, 383] on div "Fill Color Active Line Color ******* Inactive Line Color ******* Active Outline…" at bounding box center [478, 423] width 595 height 211
click at [189, 338] on div "Fill Color" at bounding box center [214, 410] width 66 height 185
click at [189, 330] on div "button" at bounding box center [190, 328] width 15 height 15
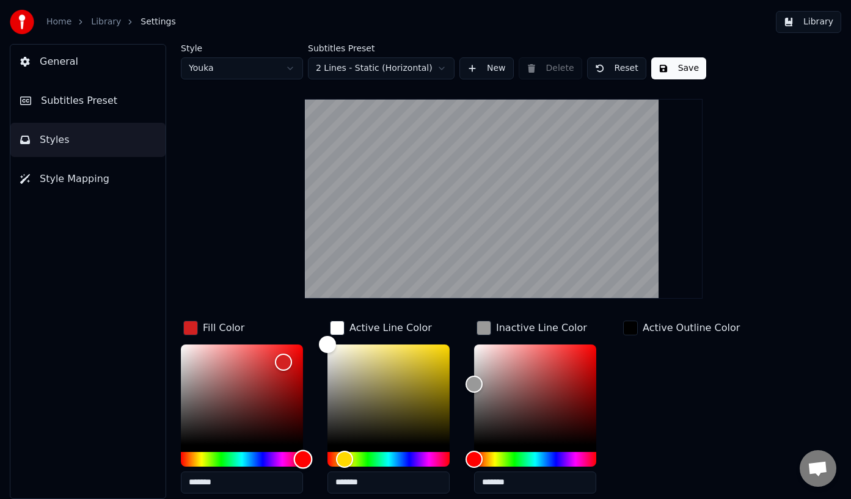
drag, startPoint x: 288, startPoint y: 457, endPoint x: 333, endPoint y: 456, distance: 45.8
click at [333, 456] on div "Fill Color ******* Active Line Color ******* Inactive Line Color ******* Active…" at bounding box center [478, 423] width 595 height 211
drag, startPoint x: 281, startPoint y: 352, endPoint x: 313, endPoint y: 326, distance: 40.8
click at [313, 326] on div "Fill Color *******" at bounding box center [252, 410] width 142 height 185
type input "*******"
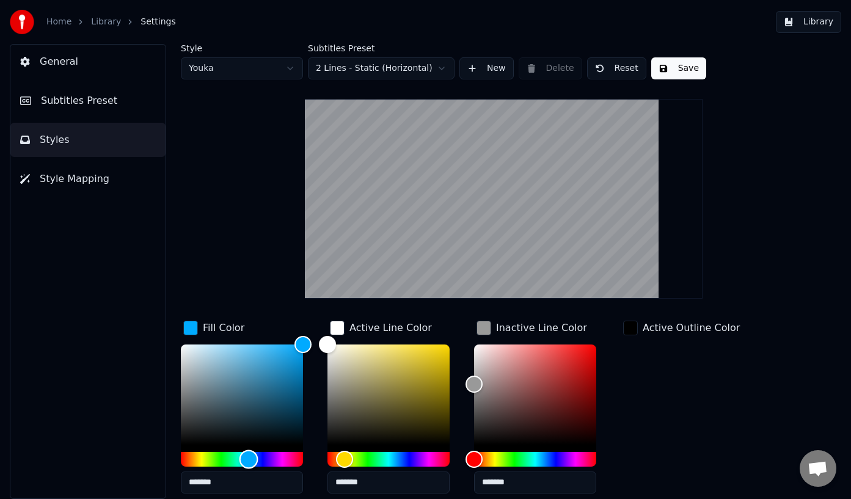
click at [249, 458] on div "Hue" at bounding box center [242, 459] width 122 height 15
click at [681, 377] on div "Active Outline Color" at bounding box center [681, 410] width 122 height 185
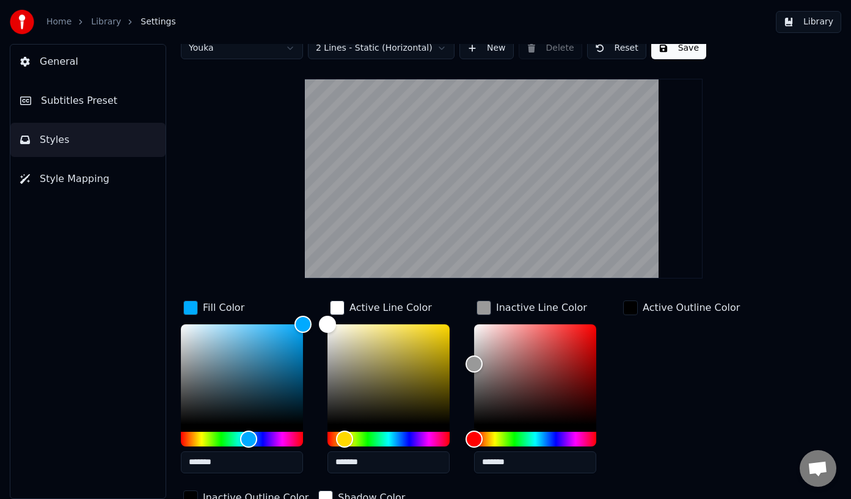
scroll to position [0, 0]
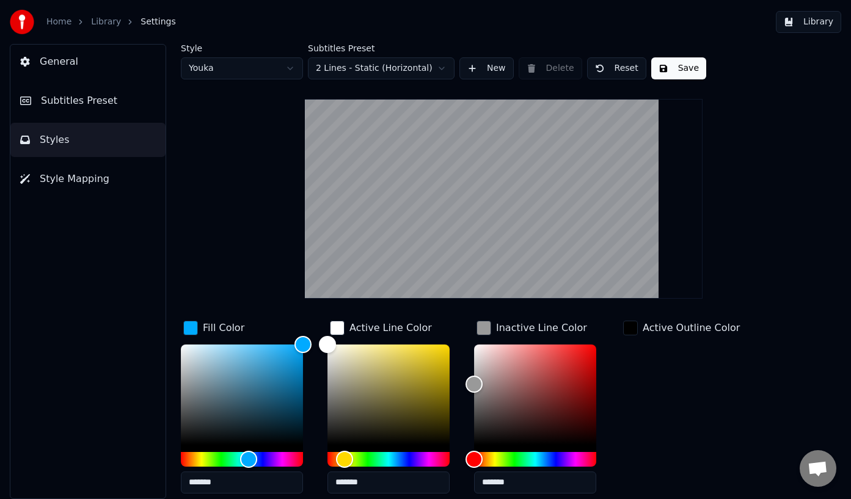
click at [691, 60] on button "Save" at bounding box center [678, 68] width 55 height 22
click at [112, 25] on link "Library" at bounding box center [106, 22] width 30 height 12
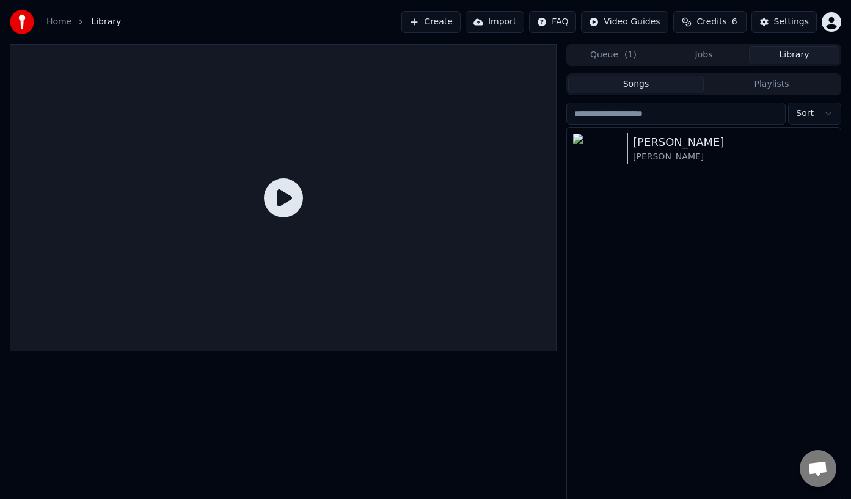
click at [296, 202] on icon at bounding box center [283, 197] width 39 height 39
click at [664, 148] on div "Hönan Agda" at bounding box center [728, 142] width 191 height 17
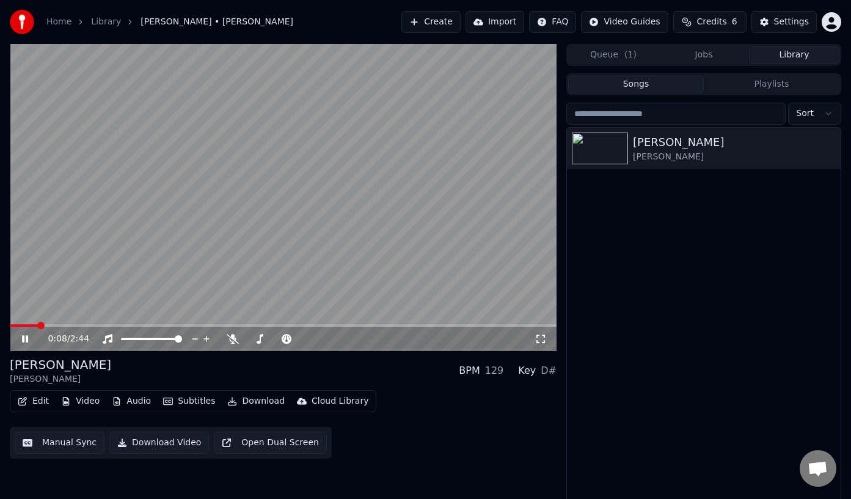
click at [24, 339] on icon at bounding box center [25, 338] width 6 height 7
click at [827, 149] on icon "button" at bounding box center [829, 148] width 12 height 10
click at [677, 213] on div "Hönan Agda Cornelis Vreeswijk" at bounding box center [704, 314] width 274 height 373
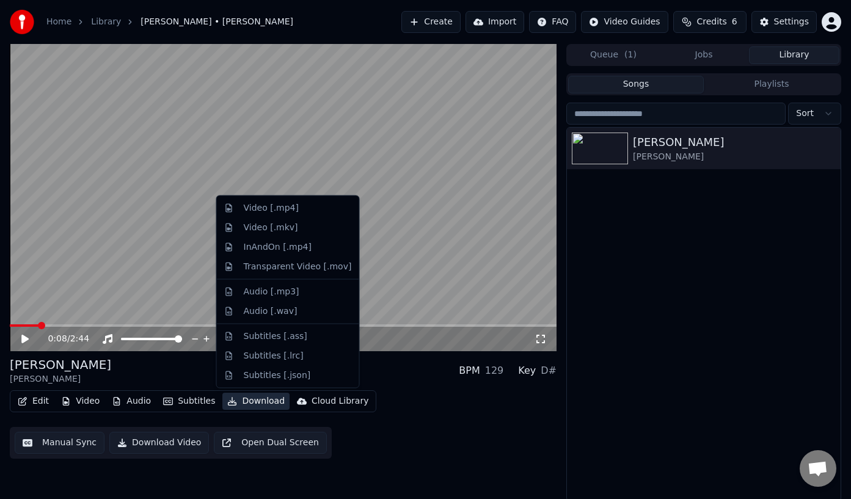
click at [231, 405] on button "Download" at bounding box center [255, 401] width 67 height 17
click at [296, 208] on div "Video [.mp4]" at bounding box center [298, 208] width 108 height 12
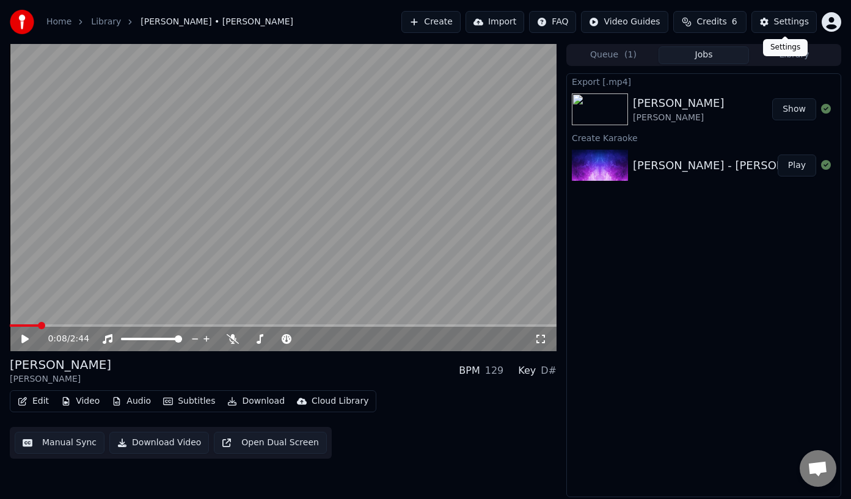
click at [782, 15] on button "Settings" at bounding box center [783, 22] width 65 height 22
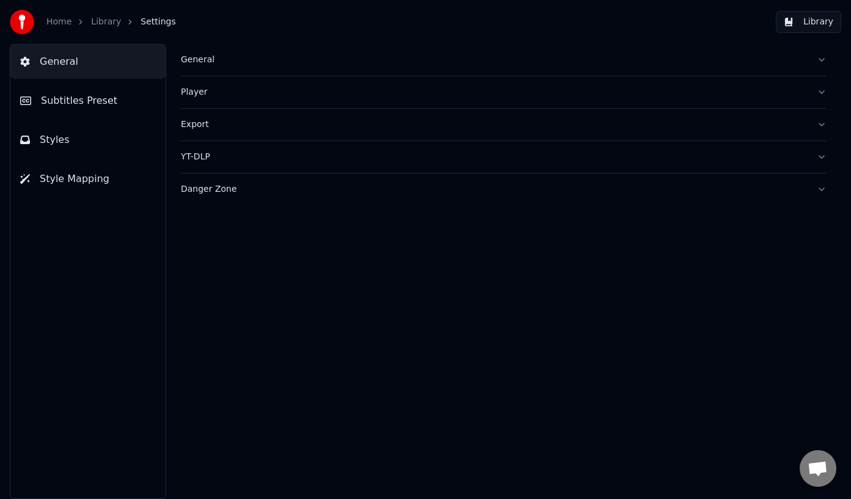
click at [224, 123] on div "Export" at bounding box center [494, 124] width 626 height 12
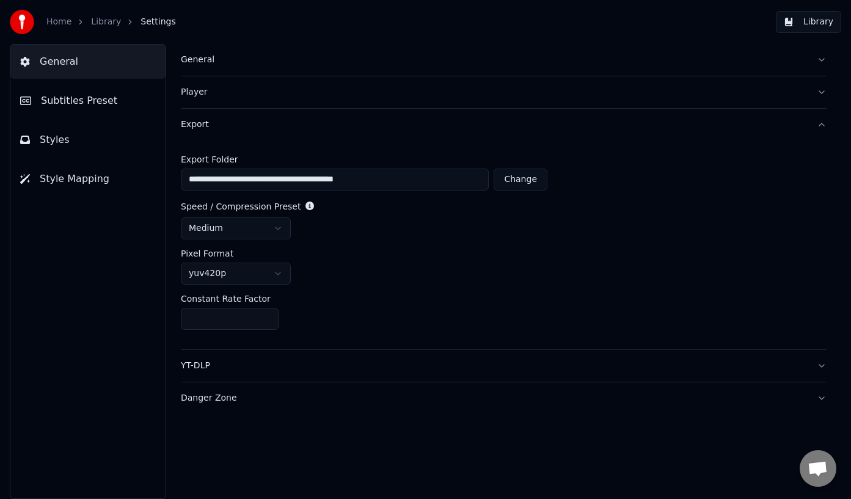
click at [815, 21] on button "Library" at bounding box center [807, 22] width 65 height 22
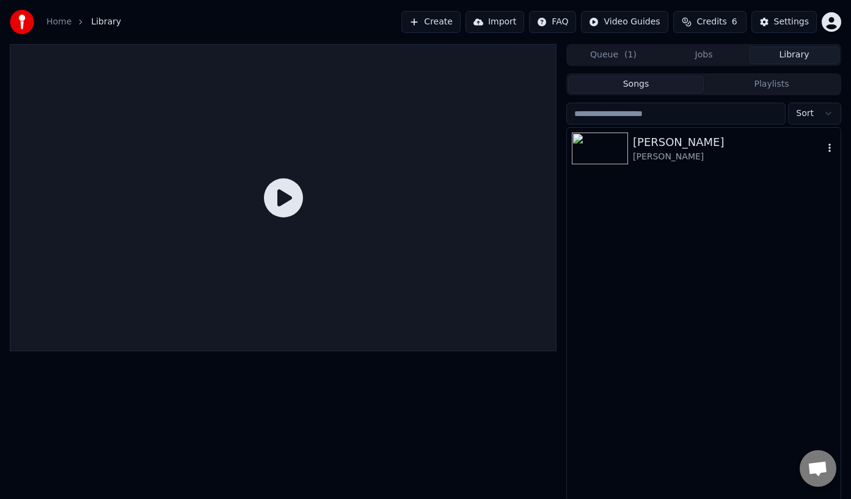
click at [633, 150] on div "Hönan Agda" at bounding box center [728, 142] width 191 height 17
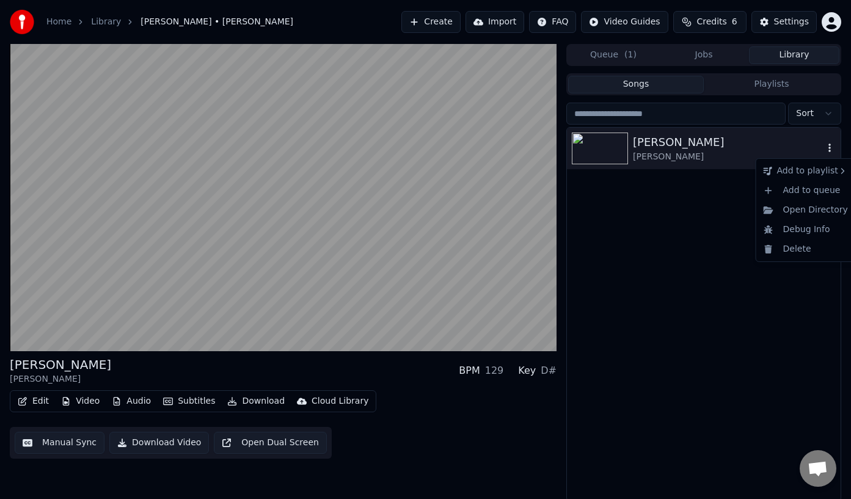
click at [828, 146] on icon "button" at bounding box center [829, 148] width 12 height 10
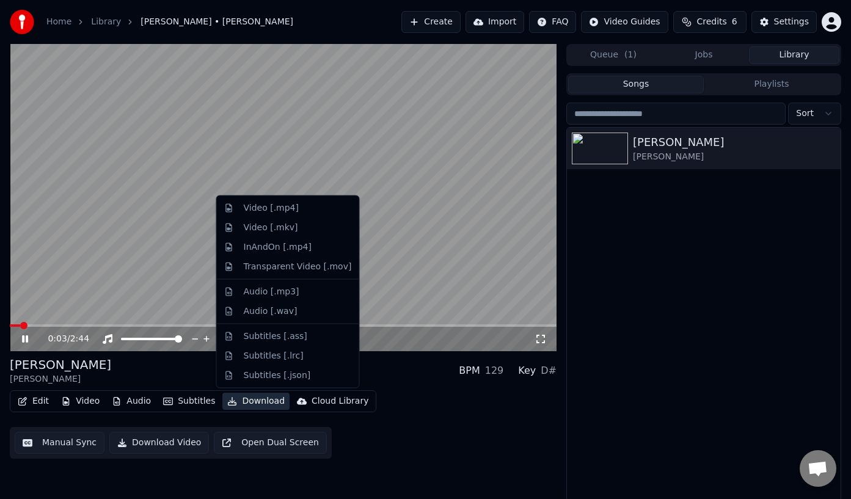
click at [261, 397] on button "Download" at bounding box center [255, 401] width 67 height 17
click at [307, 267] on div "Transparent Video [.mov]" at bounding box center [298, 266] width 108 height 12
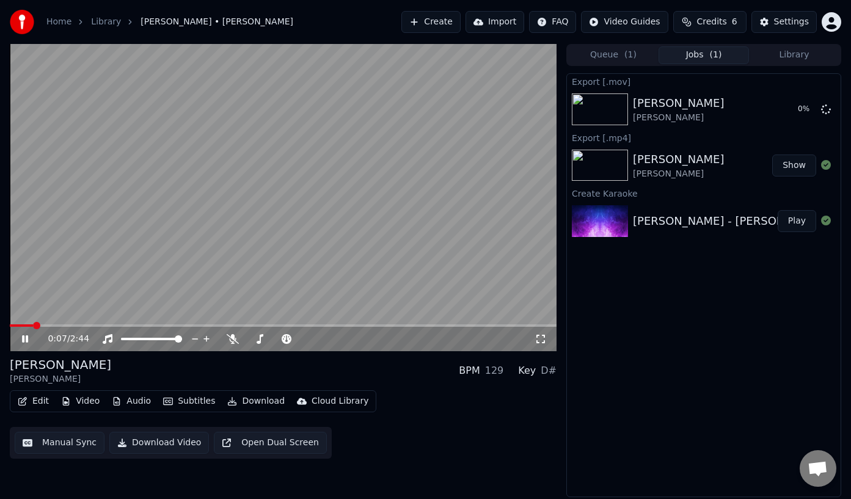
click at [29, 339] on icon at bounding box center [34, 339] width 28 height 10
